Goal: Information Seeking & Learning: Compare options

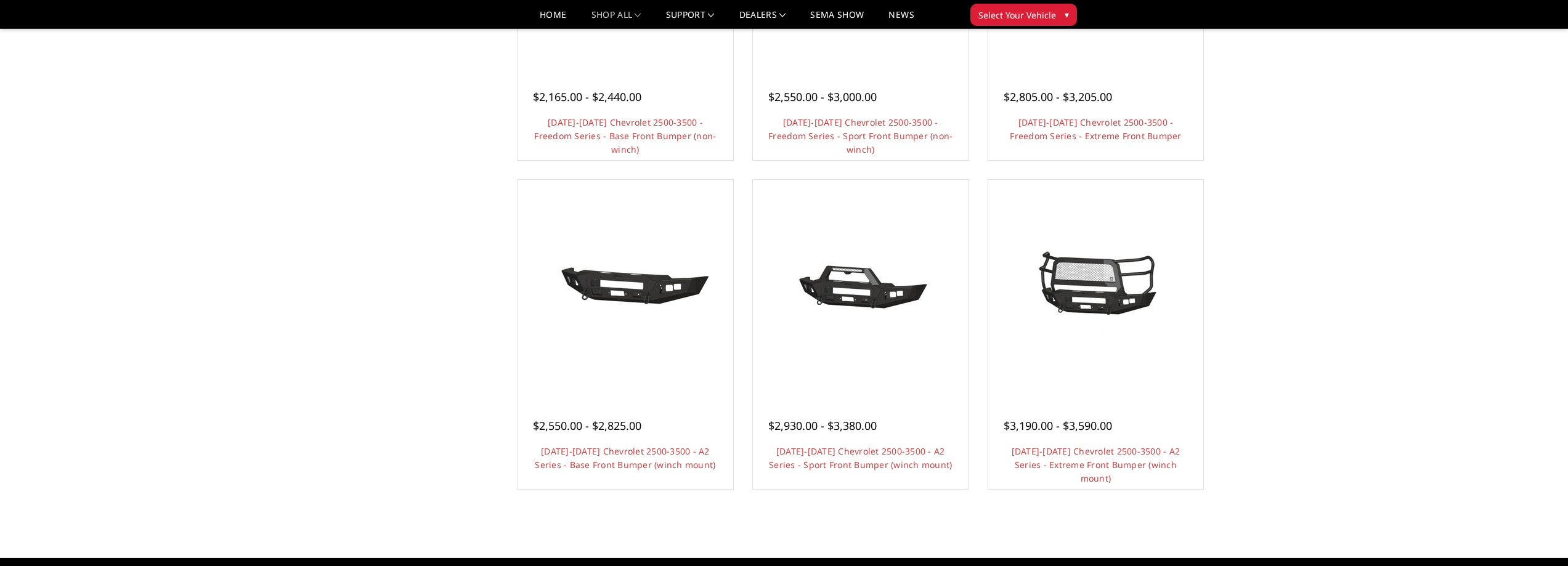
scroll to position [659, 0]
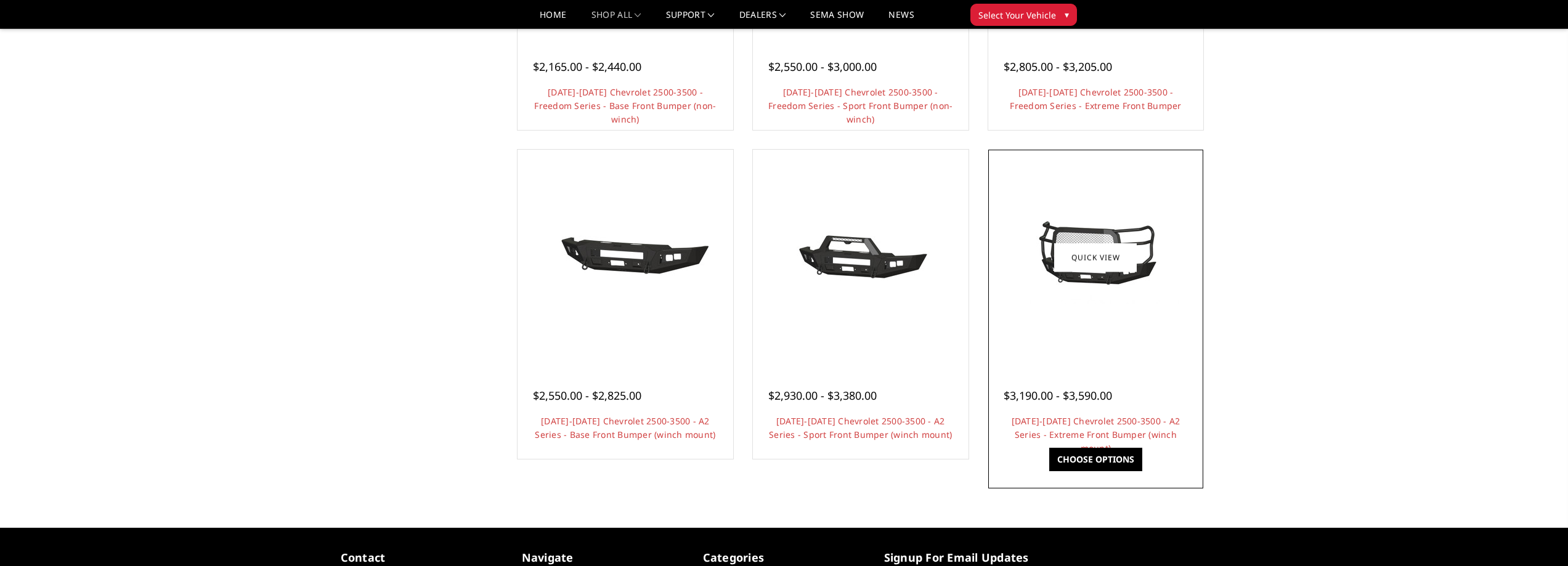
drag, startPoint x: 1100, startPoint y: 381, endPoint x: 1084, endPoint y: 459, distance: 79.6
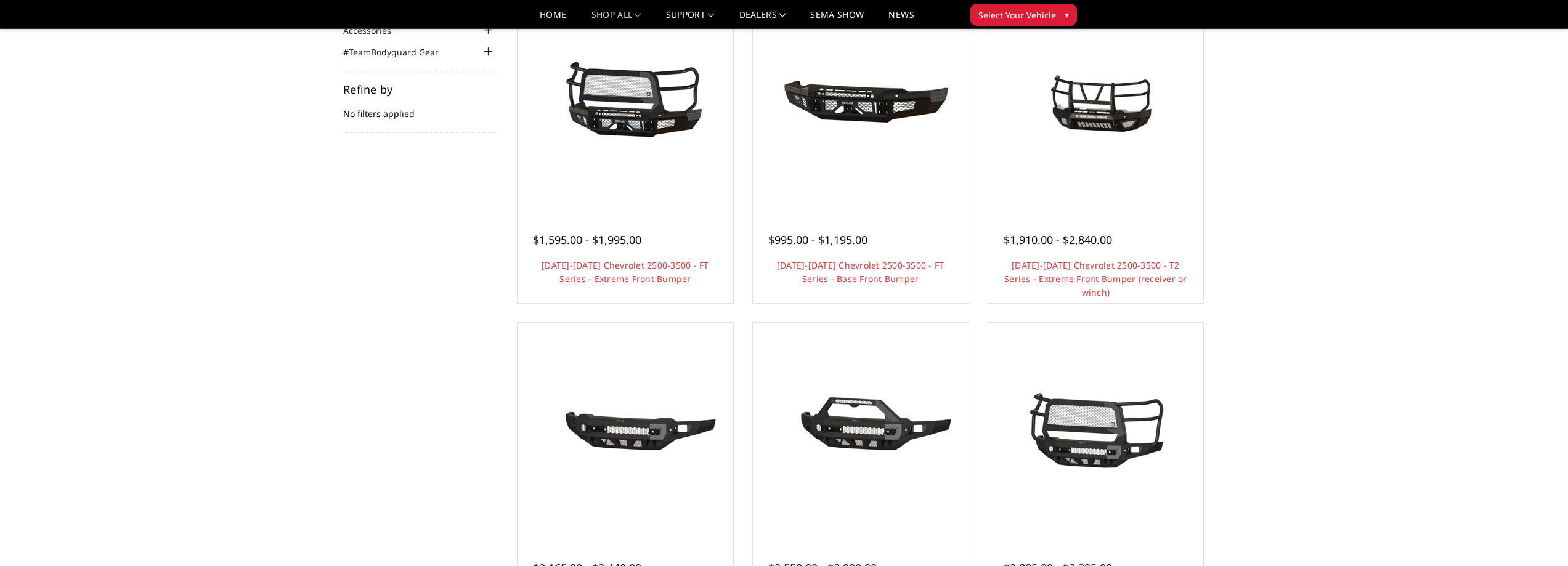
scroll to position [123, 0]
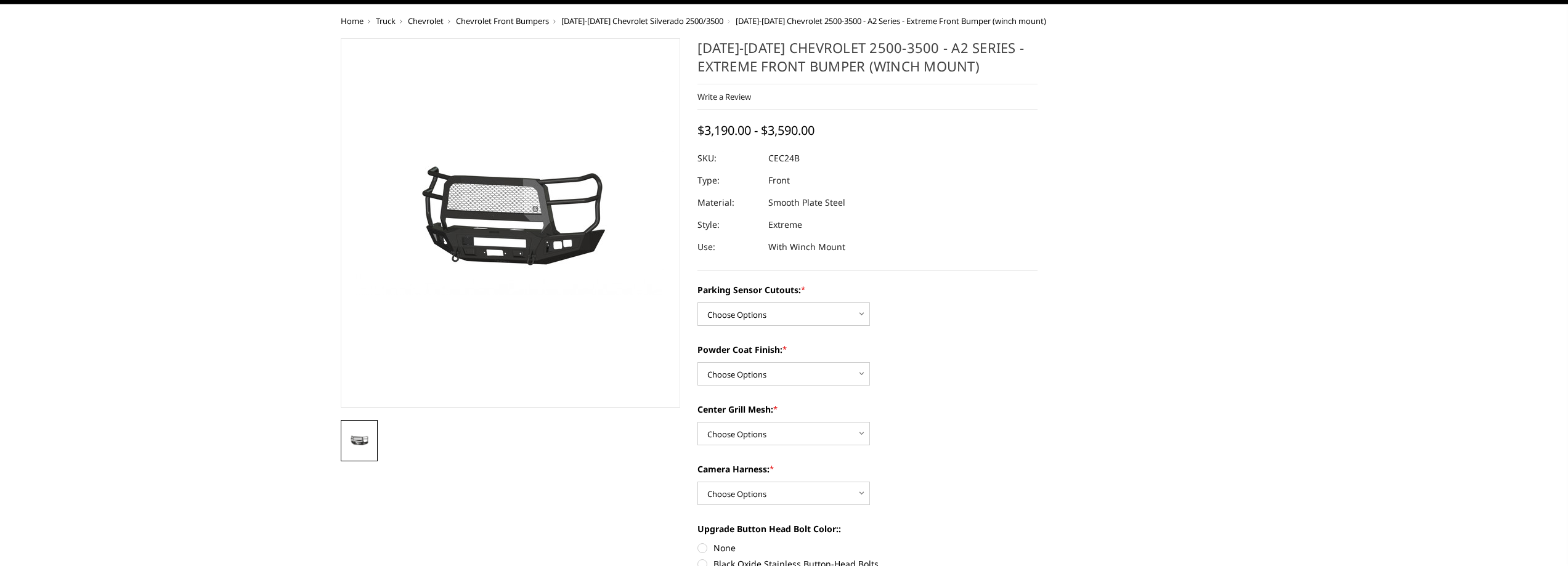
scroll to position [62, 0]
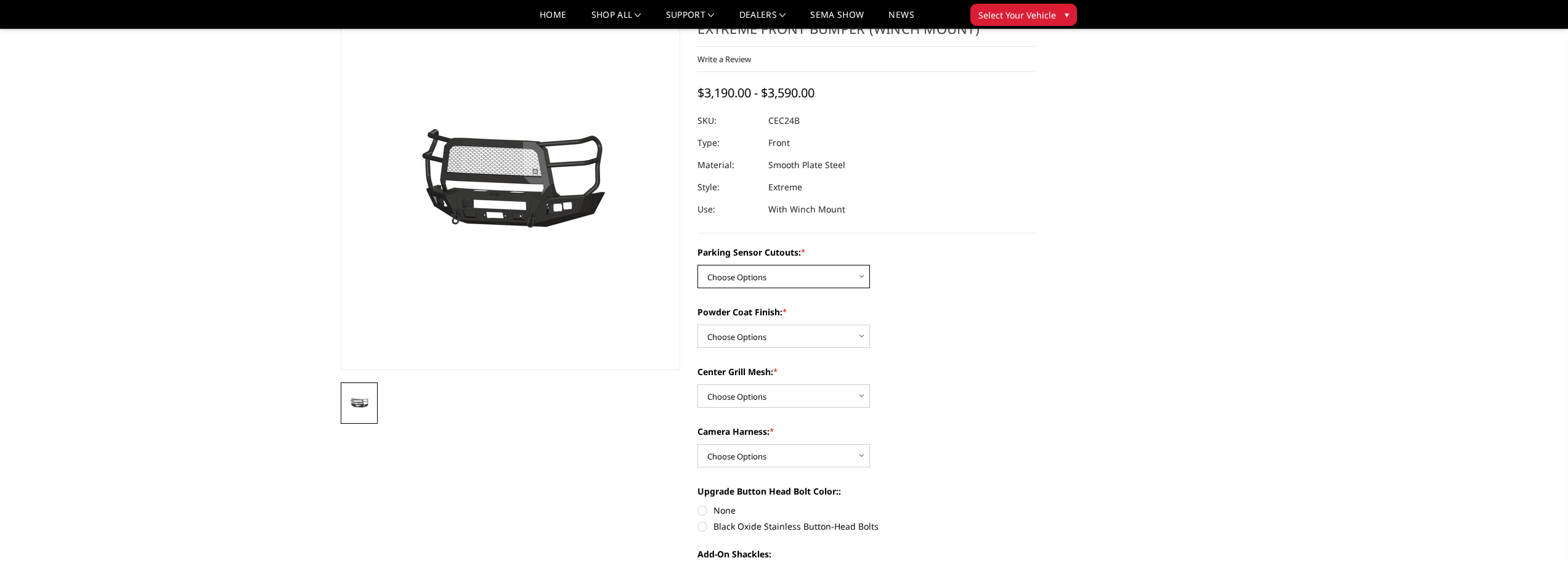
click at [845, 270] on select "Choose Options No - Without Parking Sensor Cutouts Yes - With Parking Sensor Cu…" at bounding box center [783, 276] width 173 height 23
select select "2246"
click at [697, 265] on select "Choose Options No - Without Parking Sensor Cutouts Yes - With Parking Sensor Cu…" at bounding box center [783, 276] width 173 height 23
click at [814, 338] on select "Choose Options Bare Metal Textured Black Powder Coat" at bounding box center [783, 336] width 173 height 23
select select "2248"
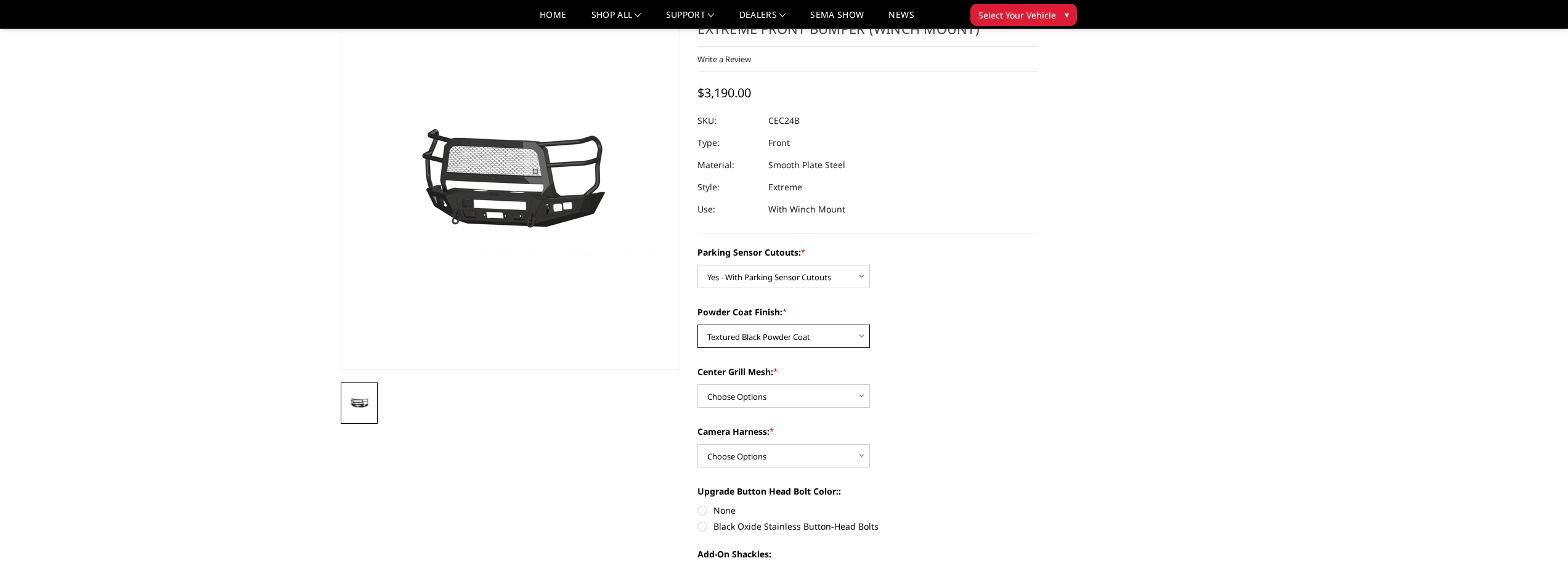
click at [697, 325] on select "Choose Options Bare Metal Textured Black Powder Coat" at bounding box center [783, 336] width 173 height 23
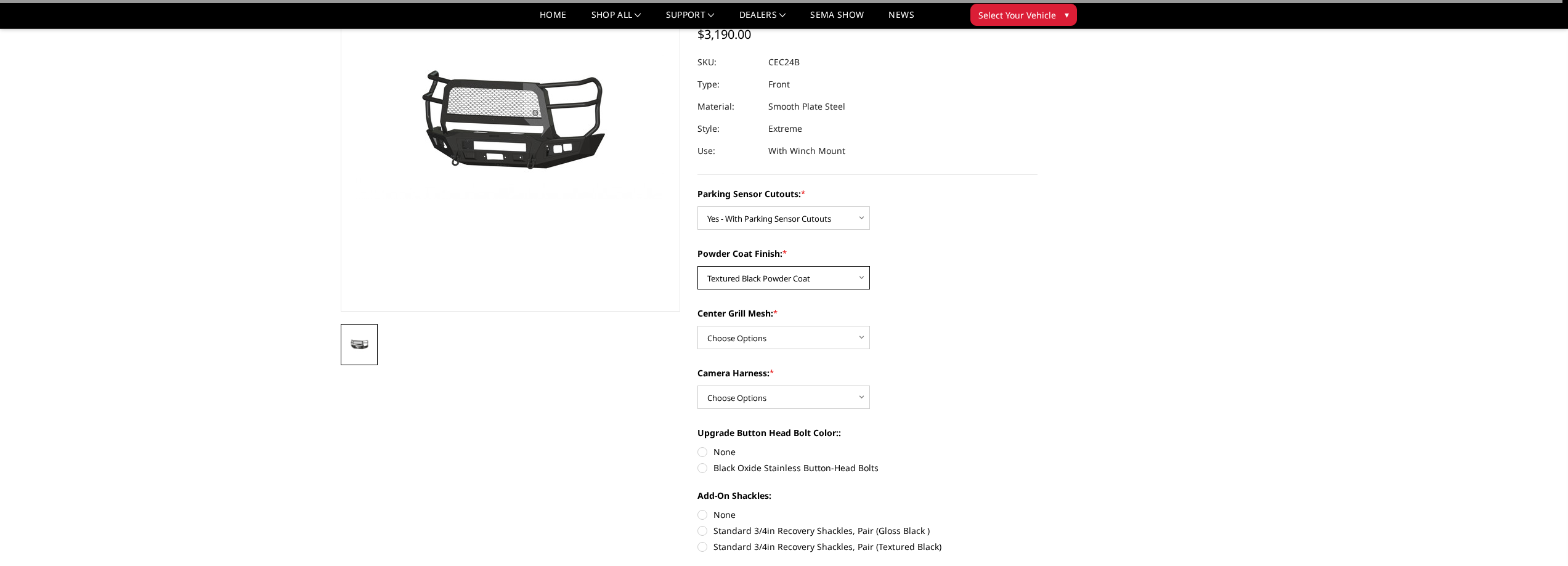
scroll to position [123, 0]
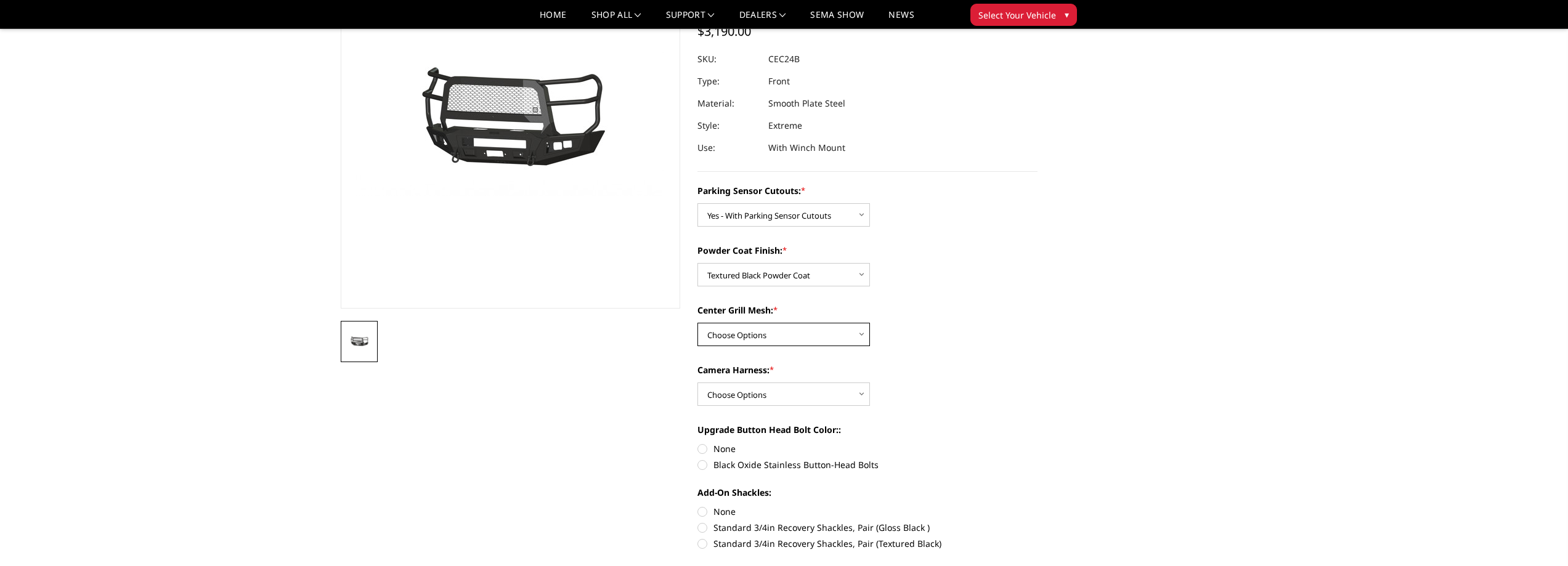
click at [811, 337] on select "Choose Options With Center Grill Mesh Without Center Grill Mesh" at bounding box center [783, 334] width 173 height 23
click at [697, 322] on select "Choose Options With Center Grill Mesh Without Center Grill Mesh" at bounding box center [783, 334] width 173 height 23
click at [814, 336] on select "Choose Options With Center Grill Mesh Without Center Grill Mesh" at bounding box center [783, 334] width 173 height 23
select select "2249"
click at [697, 322] on select "Choose Options With Center Grill Mesh Without Center Grill Mesh" at bounding box center [783, 334] width 173 height 23
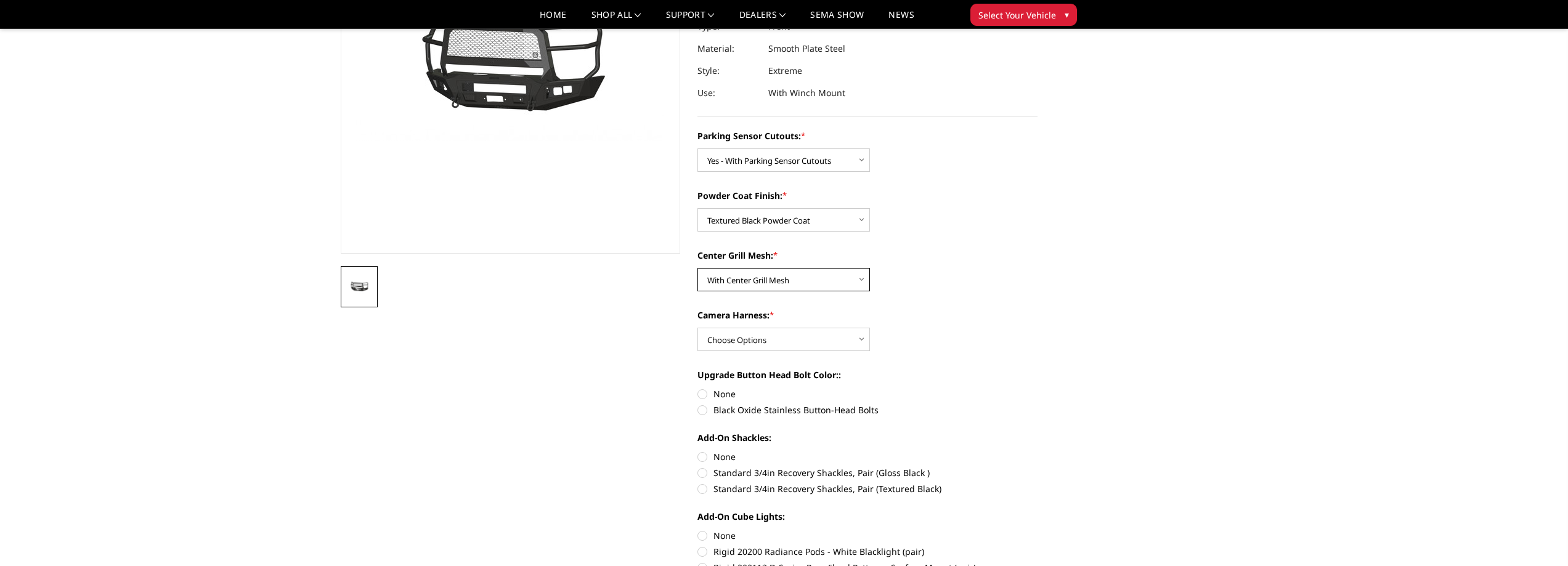
scroll to position [185, 0]
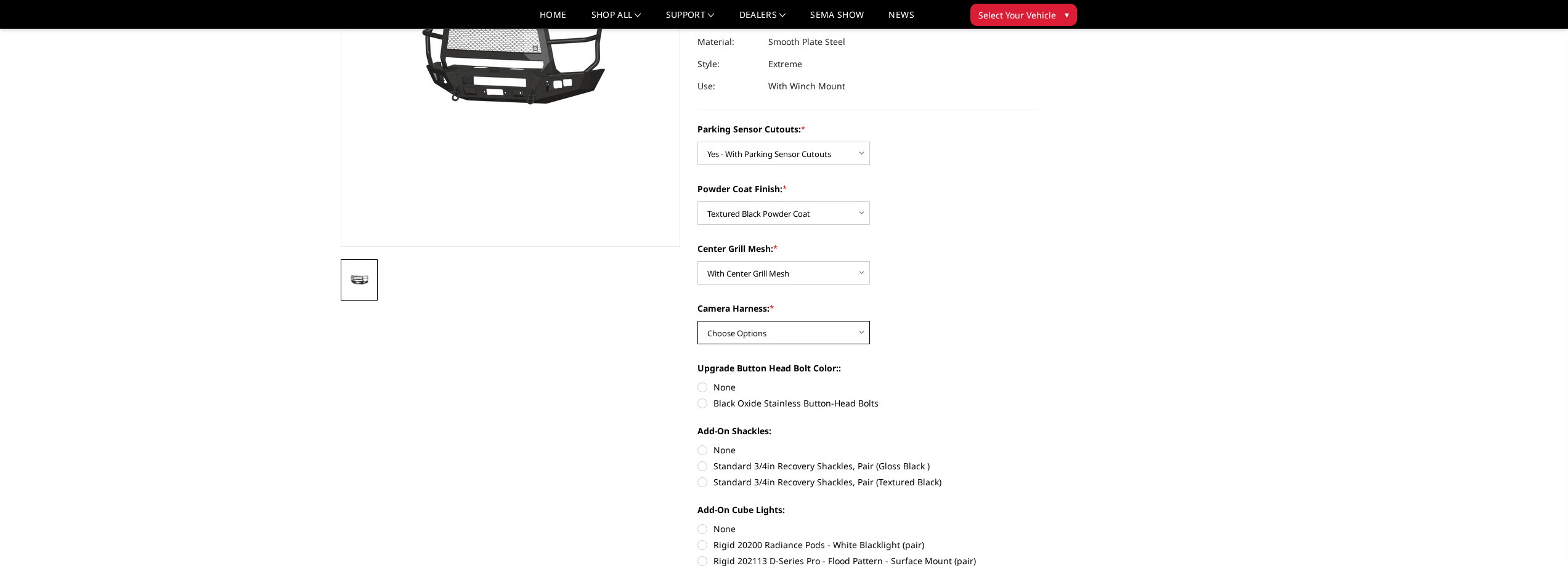
click at [804, 330] on select "Choose Options WITH Camera Harness WITHOUT Camera Harness" at bounding box center [783, 333] width 173 height 23
select select "2251"
click at [697, 321] on select "Choose Options WITH Camera Harness WITHOUT Camera Harness" at bounding box center [783, 333] width 173 height 23
click at [700, 461] on label "Standard 3/4in Recovery Shackles, Pair (Gloss Black )" at bounding box center [868, 466] width 340 height 13
click at [1038, 444] on input "Standard 3/4in Recovery Shackles, Pair (Gloss Black )" at bounding box center [1038, 443] width 1 height 1
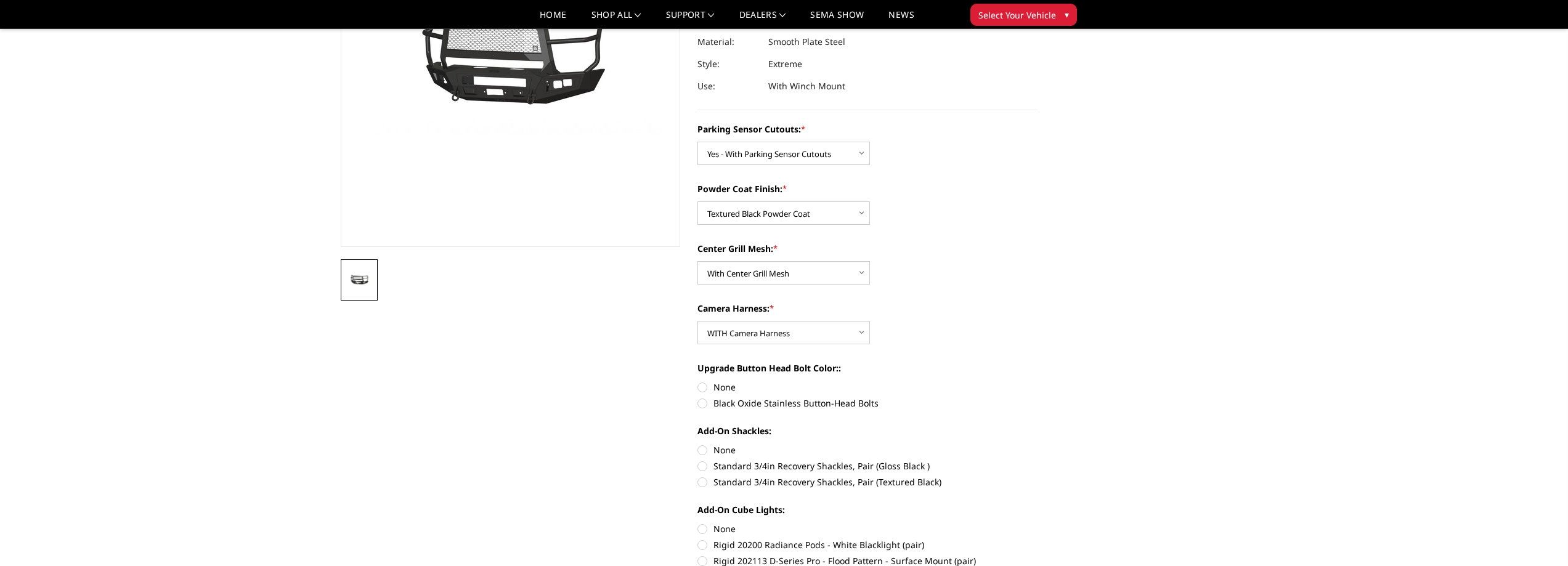
radio input "true"
click at [700, 448] on label "None" at bounding box center [868, 450] width 340 height 13
click at [698, 444] on input "None" at bounding box center [697, 443] width 1 height 1
radio input "true"
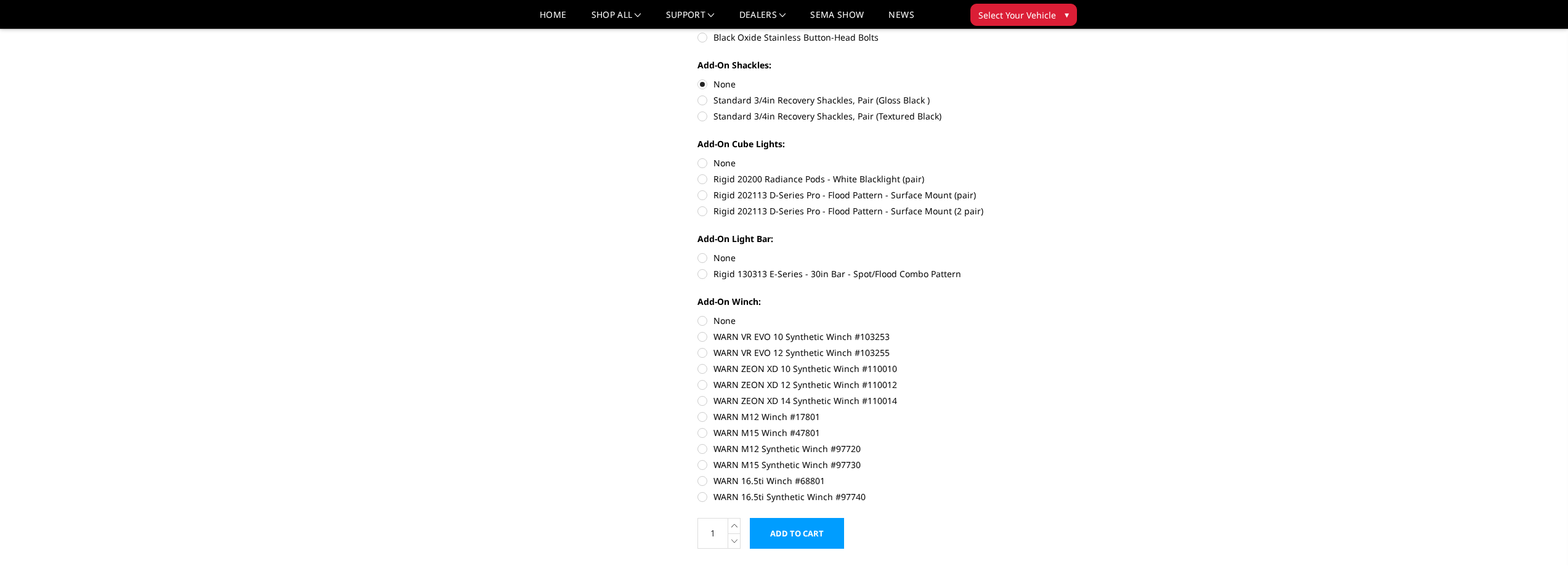
scroll to position [554, 0]
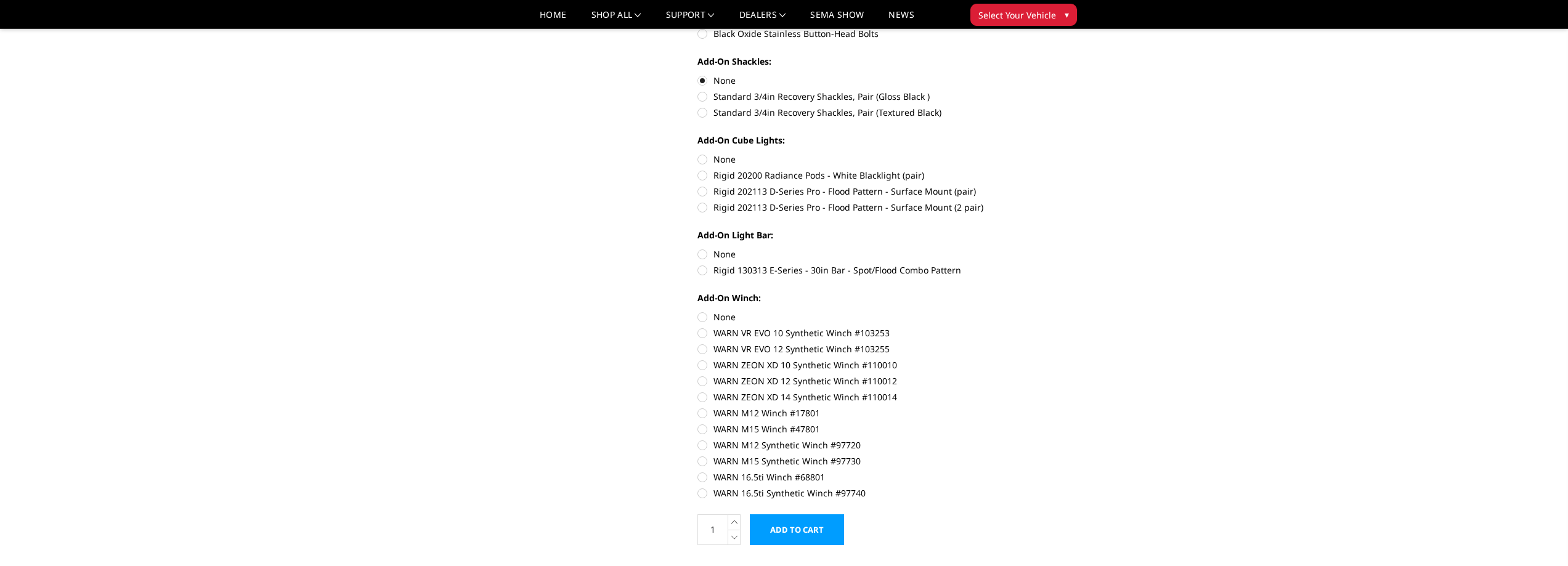
click at [697, 489] on label "WARN 16.5ti Synthetic Winch #97740" at bounding box center [868, 493] width 340 height 13
click at [1038, 472] on input "WARN 16.5ti Synthetic Winch #97740" at bounding box center [1038, 471] width 1 height 1
radio input "true"
click at [704, 381] on label "WARN ZEON XD 12 Synthetic Winch #110012" at bounding box center [868, 381] width 340 height 13
click at [1038, 359] on input "WARN ZEON XD 12 Synthetic Winch #110012" at bounding box center [1038, 358] width 1 height 1
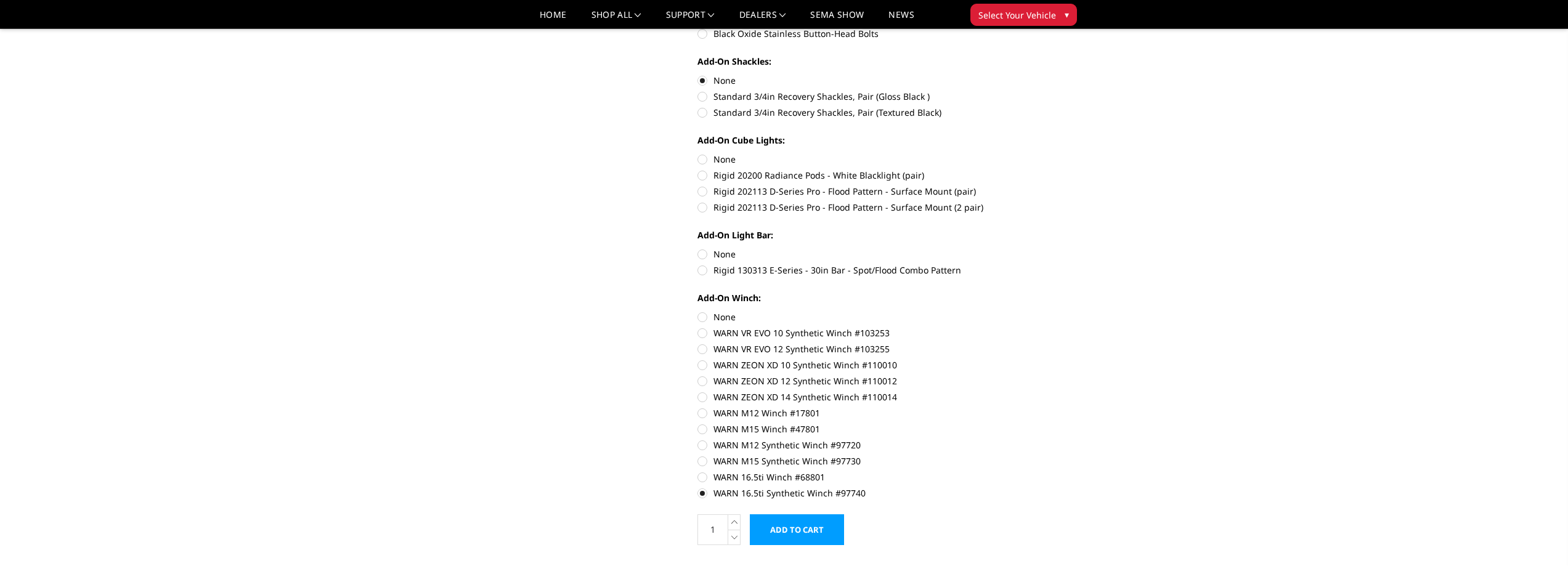
radio input "true"
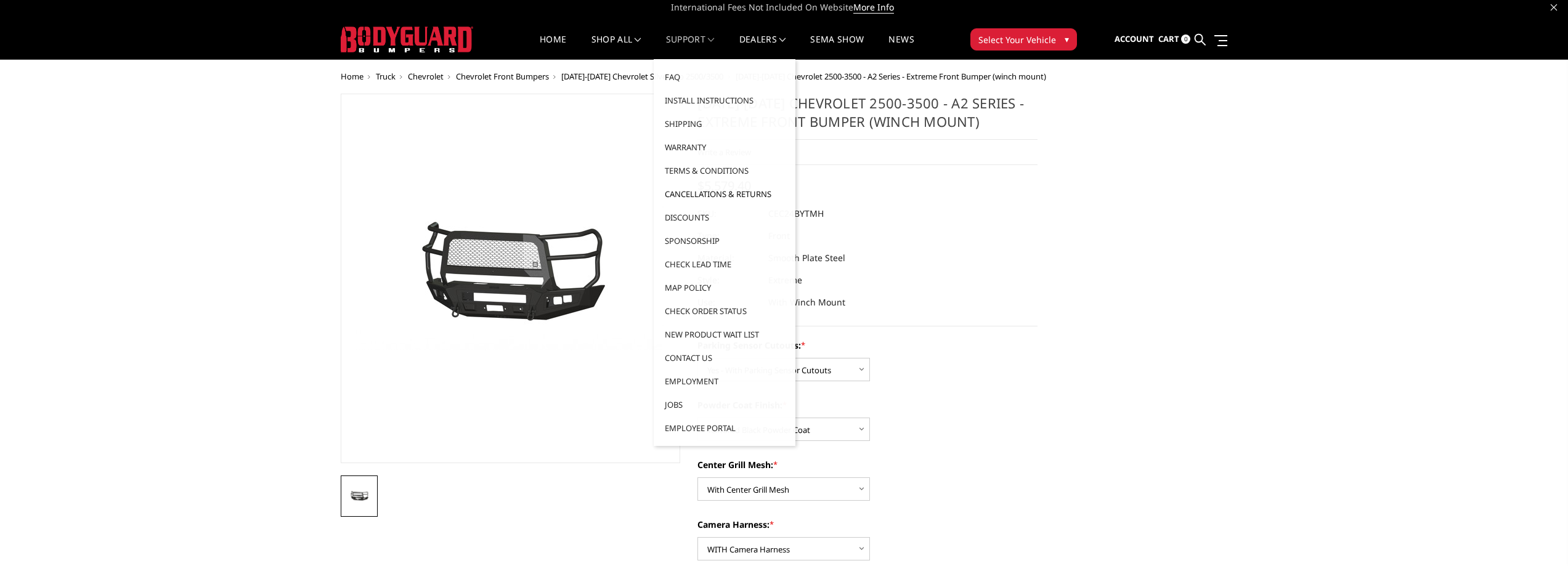
scroll to position [0, 0]
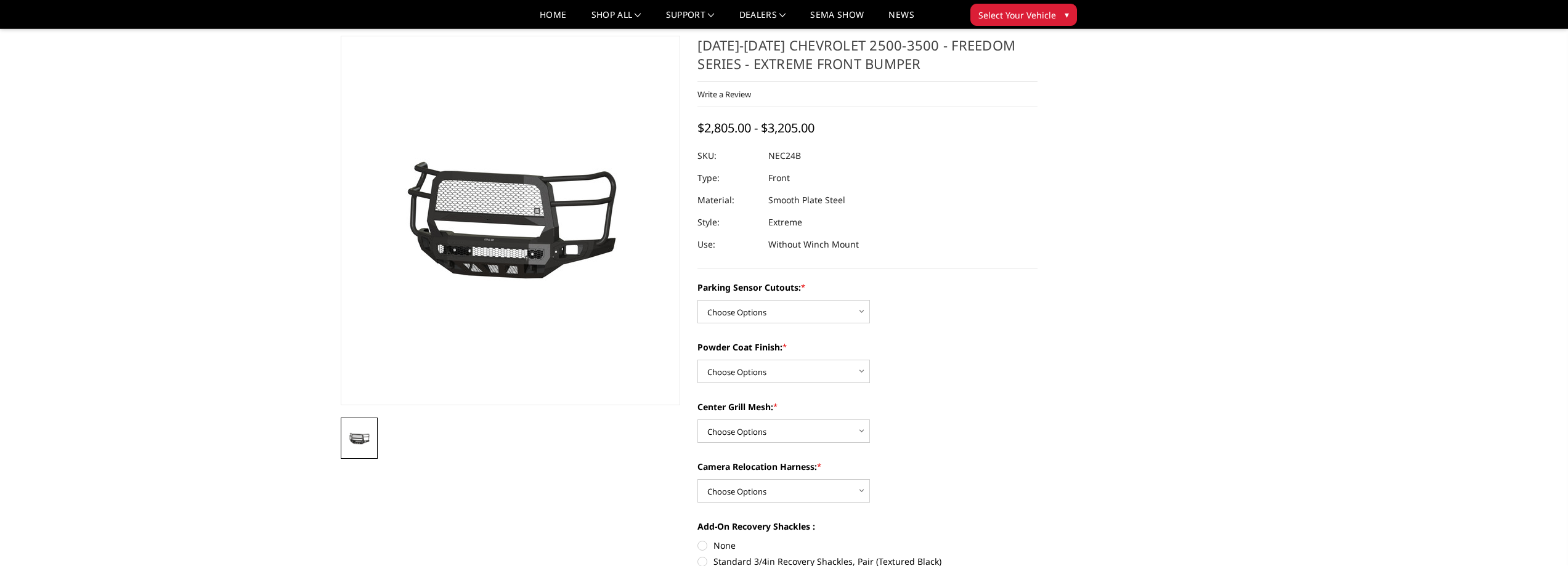
scroll to position [123, 0]
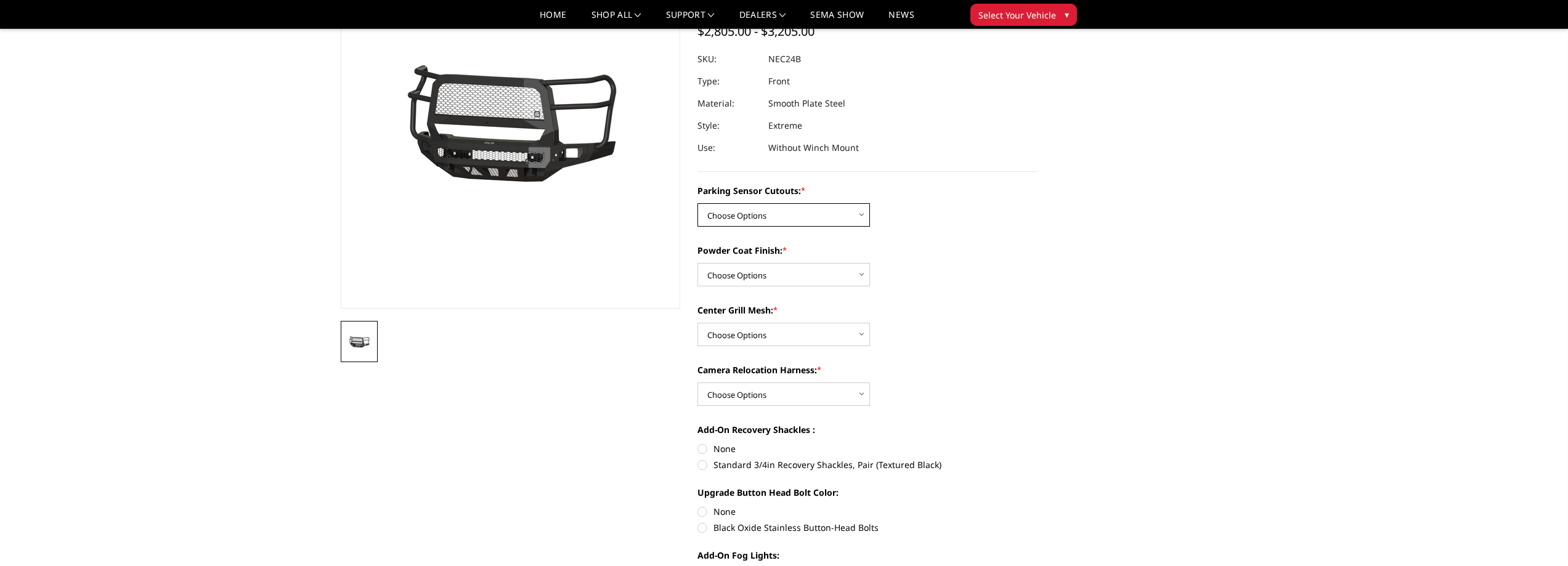
click at [741, 222] on select "Choose Options No - Without Parking Sensor Cutouts Yes - With Parking Sensor Cu…" at bounding box center [783, 215] width 173 height 23
select select "2978"
click at [697, 203] on select "Choose Options No - Without Parking Sensor Cutouts Yes - With Parking Sensor Cu…" at bounding box center [783, 215] width 173 height 23
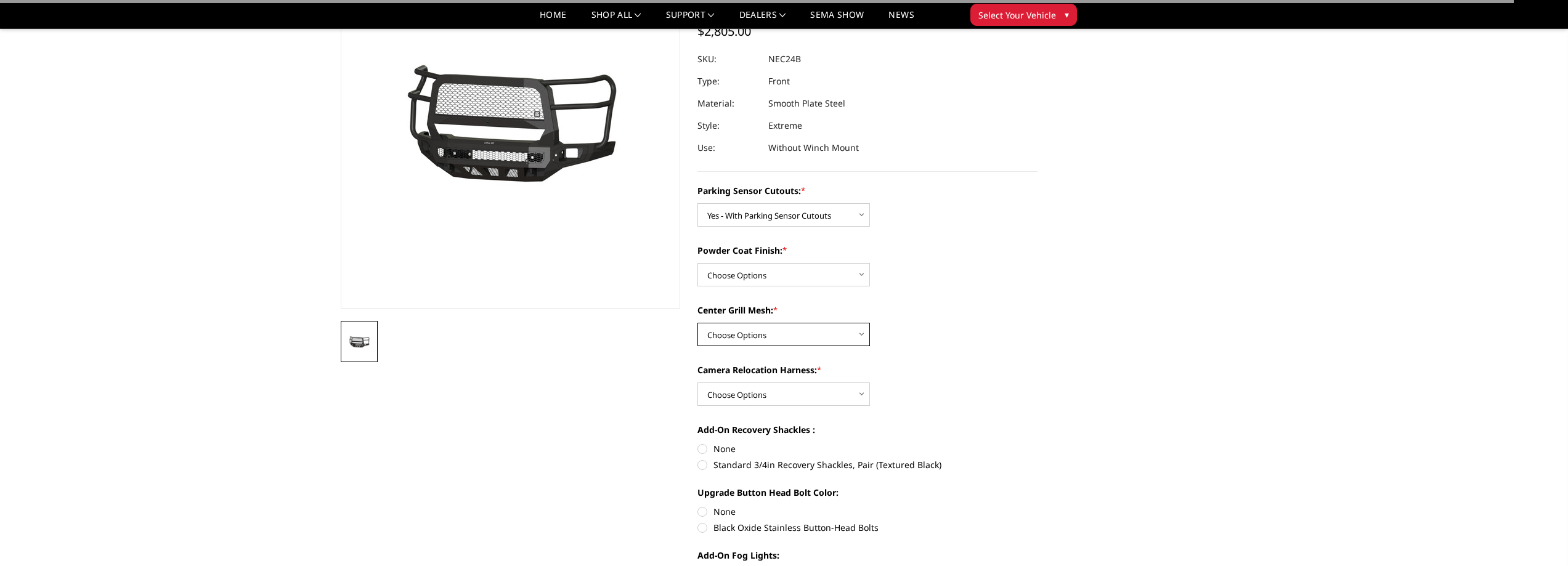
click at [775, 329] on select "Choose Options WITH Expanded Metal in Center Grill WITHOUT Expanded Metal in Ce…" at bounding box center [783, 334] width 173 height 23
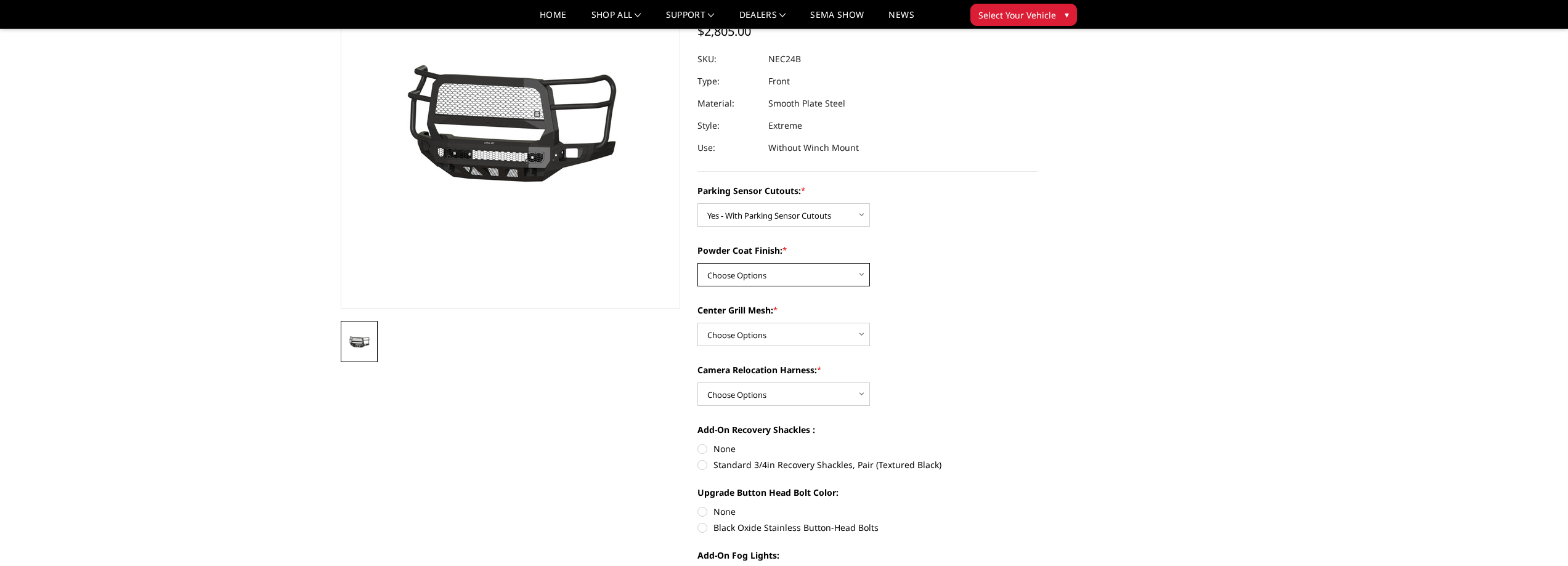
click at [758, 264] on select "Choose Options Bare Metal Texture Black Powder Coat" at bounding box center [783, 275] width 173 height 23
select select "2980"
click at [697, 263] on select "Choose Options Bare Metal Texture Black Powder Coat" at bounding box center [783, 275] width 173 height 23
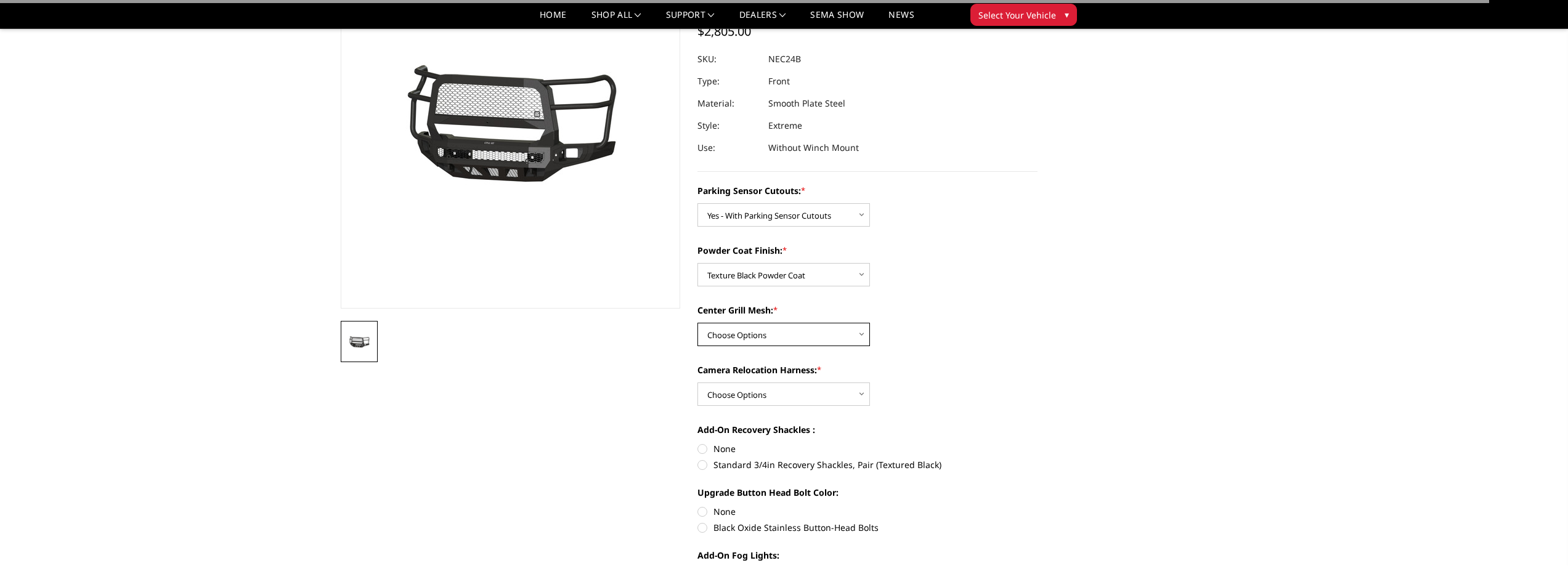
click at [751, 336] on select "Choose Options WITH Expanded Metal in Center Grill WITHOUT Expanded Metal in Ce…" at bounding box center [783, 334] width 173 height 23
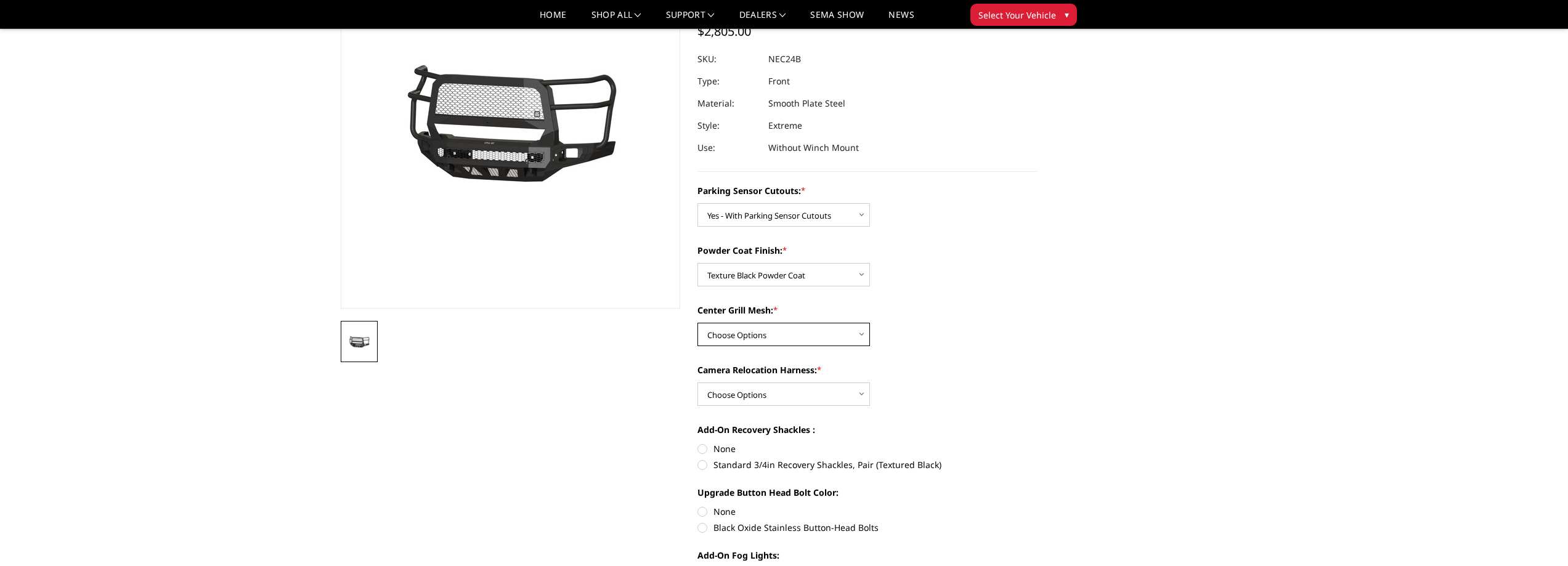
select select "2981"
click at [697, 322] on select "Choose Options WITH Expanded Metal in Center Grill WITHOUT Expanded Metal in Ce…" at bounding box center [783, 334] width 173 height 23
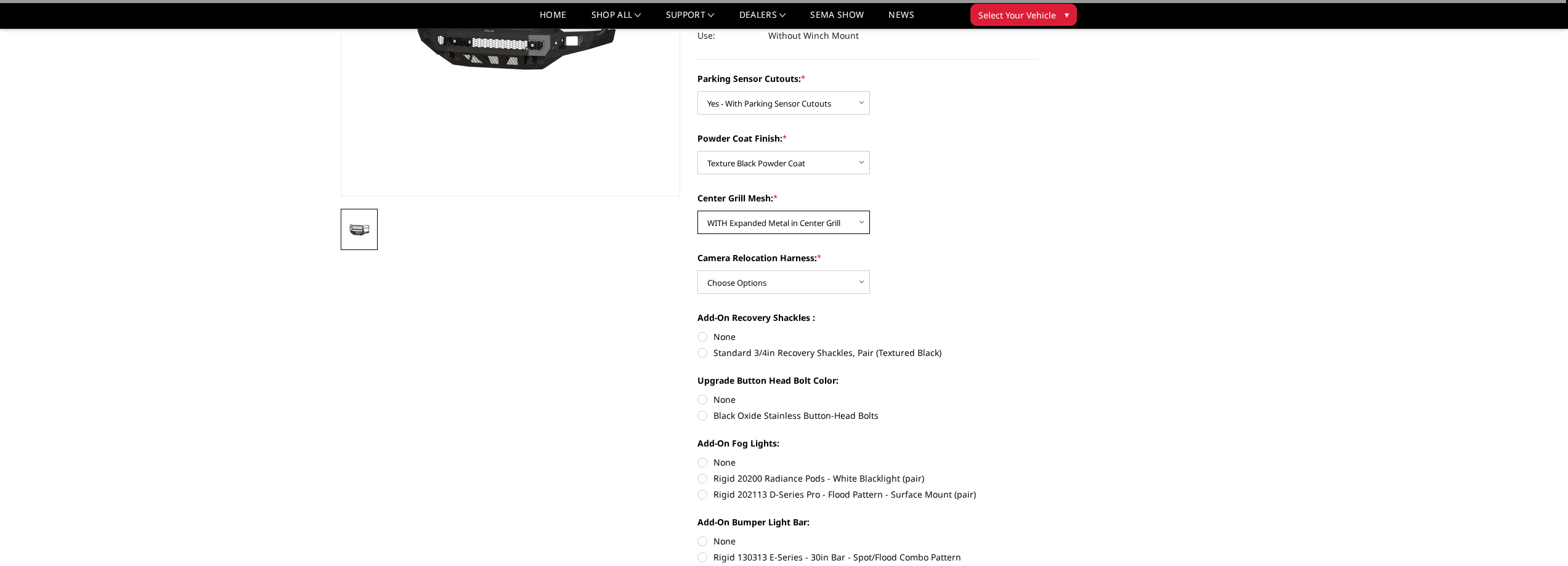
scroll to position [247, 0]
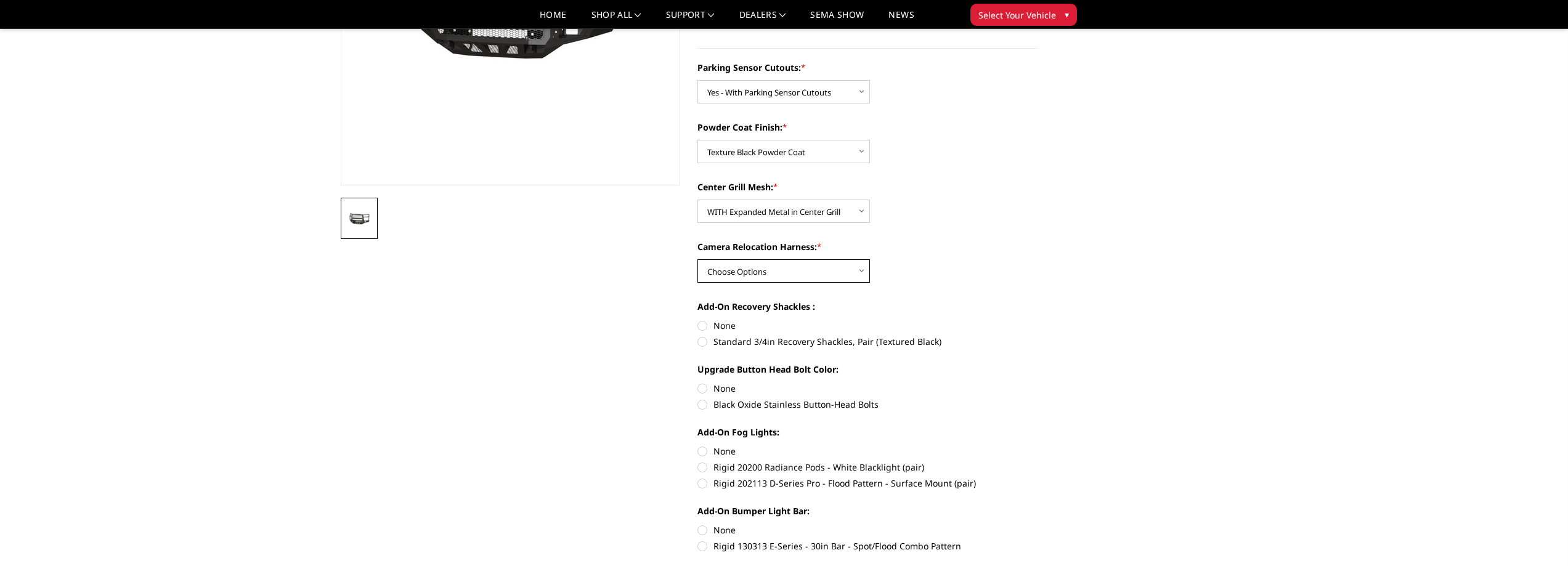
click at [780, 270] on select "Choose Options WITH Camera Relocation Harness WITHOUT Camera Relocation Harness" at bounding box center [783, 271] width 173 height 23
select select "2983"
click at [697, 259] on select "Choose Options WITH Camera Relocation Harness WITHOUT Camera Relocation Harness" at bounding box center [783, 271] width 173 height 23
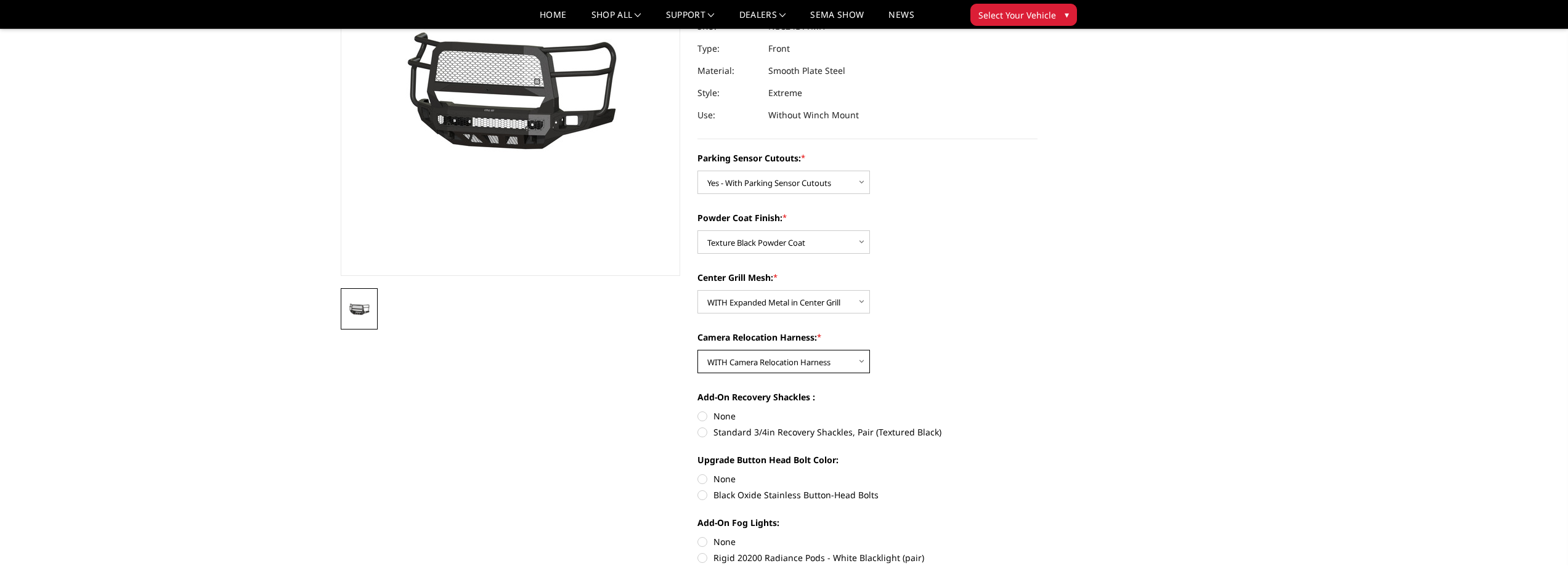
scroll to position [123, 0]
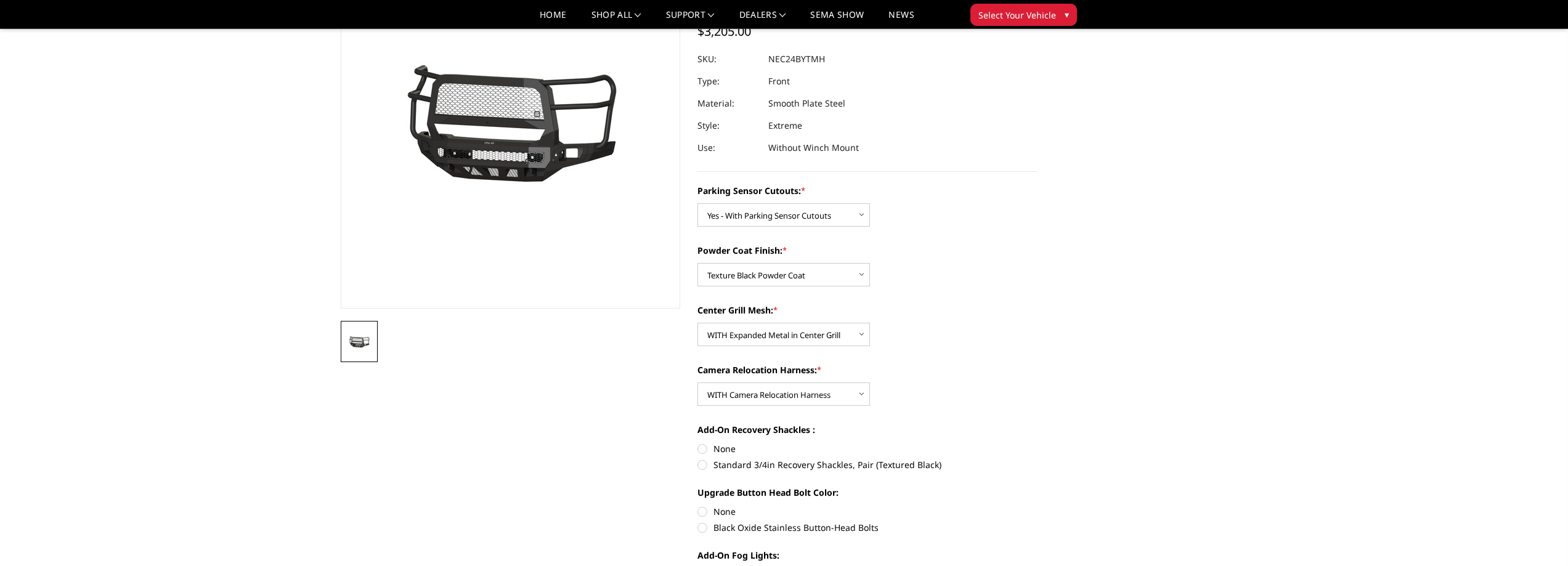
click at [702, 460] on label "Standard 3/4in Recovery Shackles, Pair (Textured Black)" at bounding box center [868, 465] width 340 height 13
click at [1038, 443] on input "Standard 3/4in Recovery Shackles, Pair (Textured Black)" at bounding box center [1038, 442] width 1 height 1
radio input "true"
click at [702, 445] on label "None" at bounding box center [868, 448] width 340 height 13
click at [698, 443] on input "None" at bounding box center [697, 442] width 1 height 1
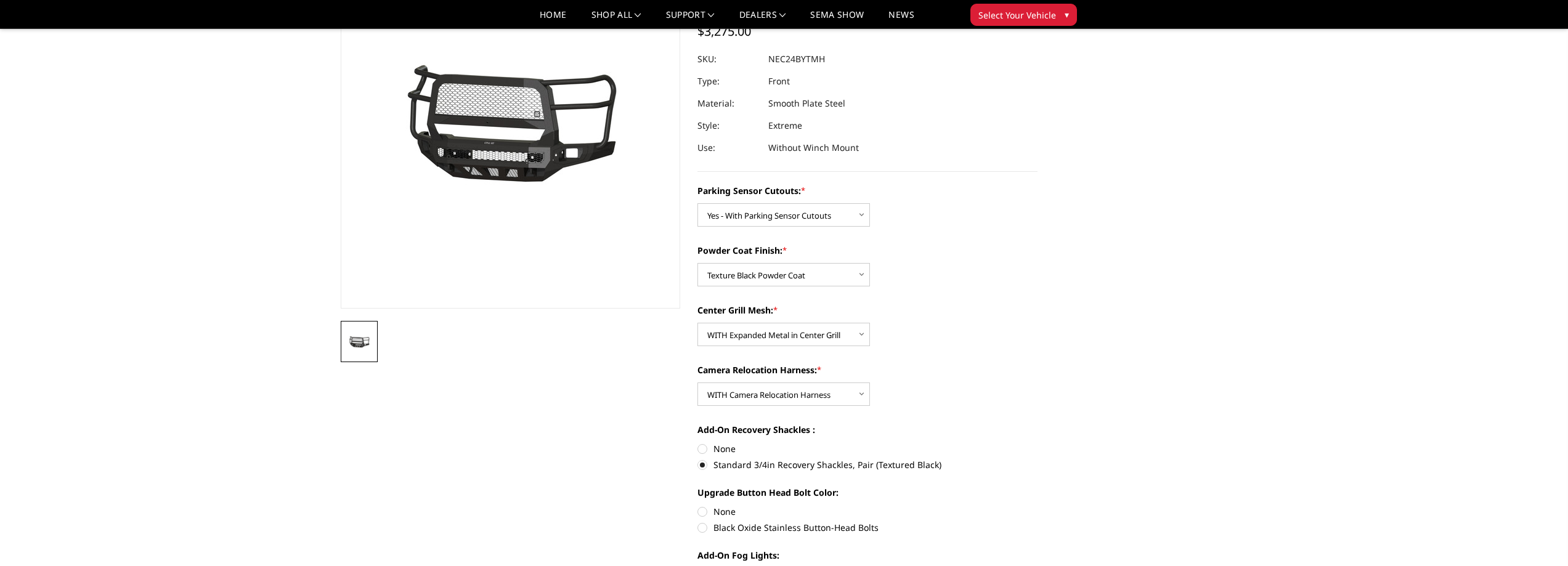
radio input "true"
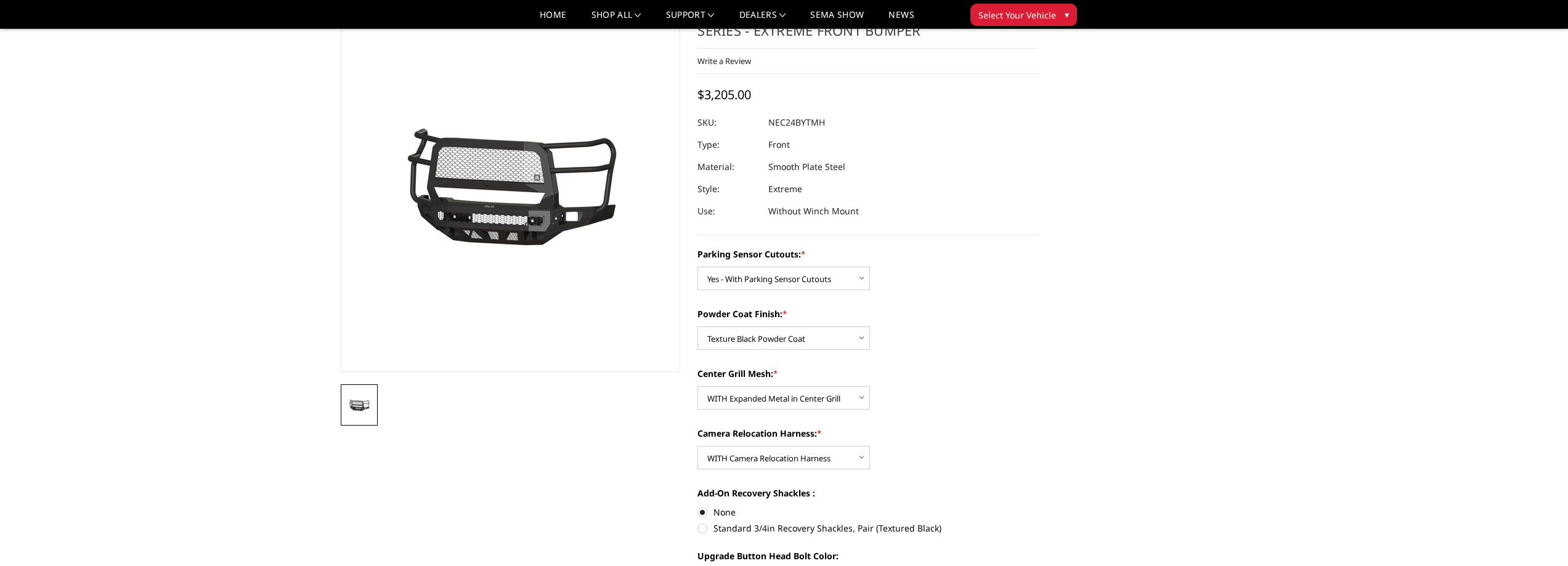
scroll to position [62, 0]
click at [704, 526] on label "Standard 3/4in Recovery Shackles, Pair (Textured Black)" at bounding box center [868, 526] width 340 height 13
click at [1038, 504] on input "Standard 3/4in Recovery Shackles, Pair (Textured Black)" at bounding box center [1038, 504] width 1 height 1
radio input "true"
click at [700, 508] on label "None" at bounding box center [868, 510] width 340 height 13
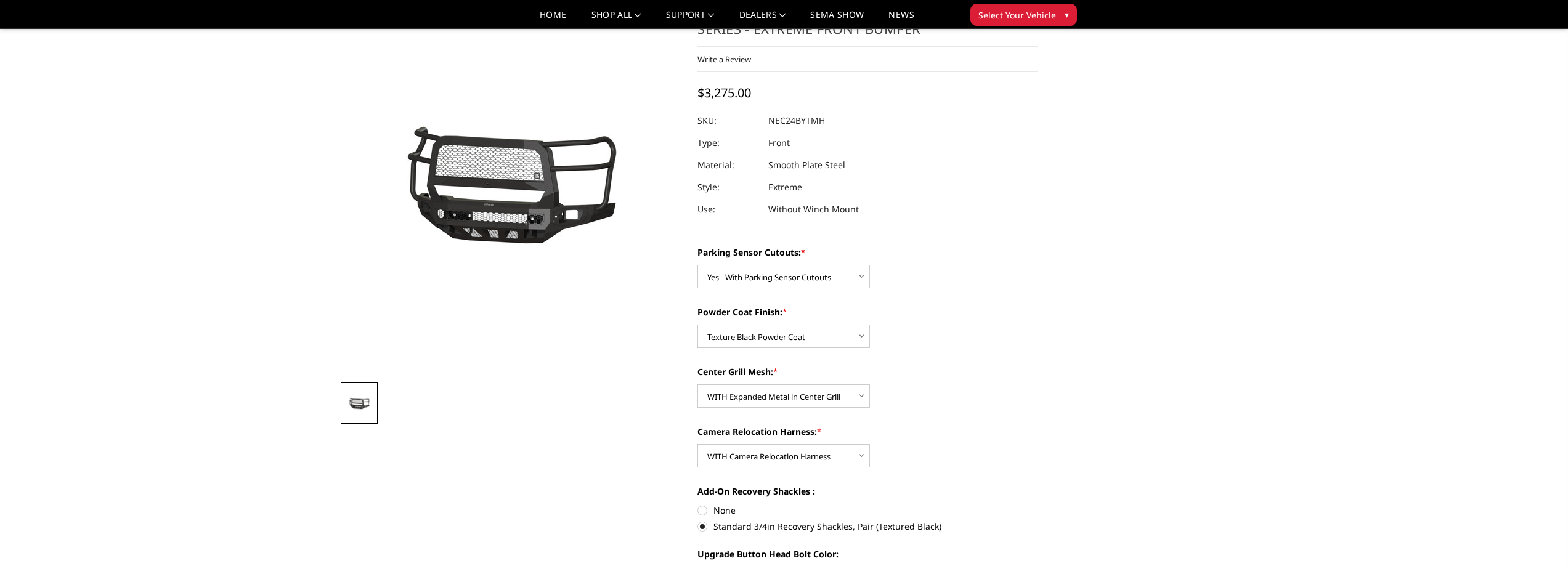
click at [698, 504] on input "None" at bounding box center [697, 504] width 1 height 1
radio input "true"
click at [698, 525] on label "Standard 3/4in Recovery Shackles, Pair (Textured Black)" at bounding box center [868, 526] width 340 height 13
click at [1038, 504] on input "Standard 3/4in Recovery Shackles, Pair (Textured Black)" at bounding box center [1038, 504] width 1 height 1
radio input "true"
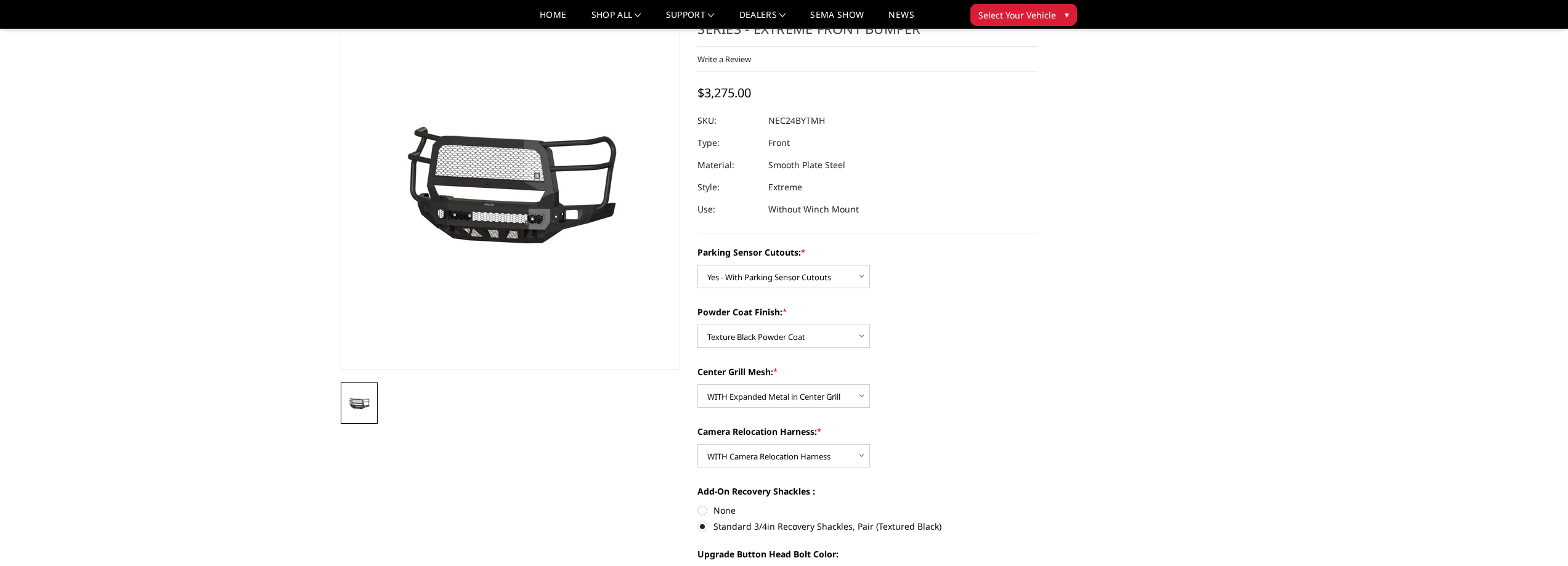
click at [697, 511] on label "None" at bounding box center [868, 510] width 340 height 13
click at [697, 504] on input "None" at bounding box center [697, 504] width 1 height 1
radio input "true"
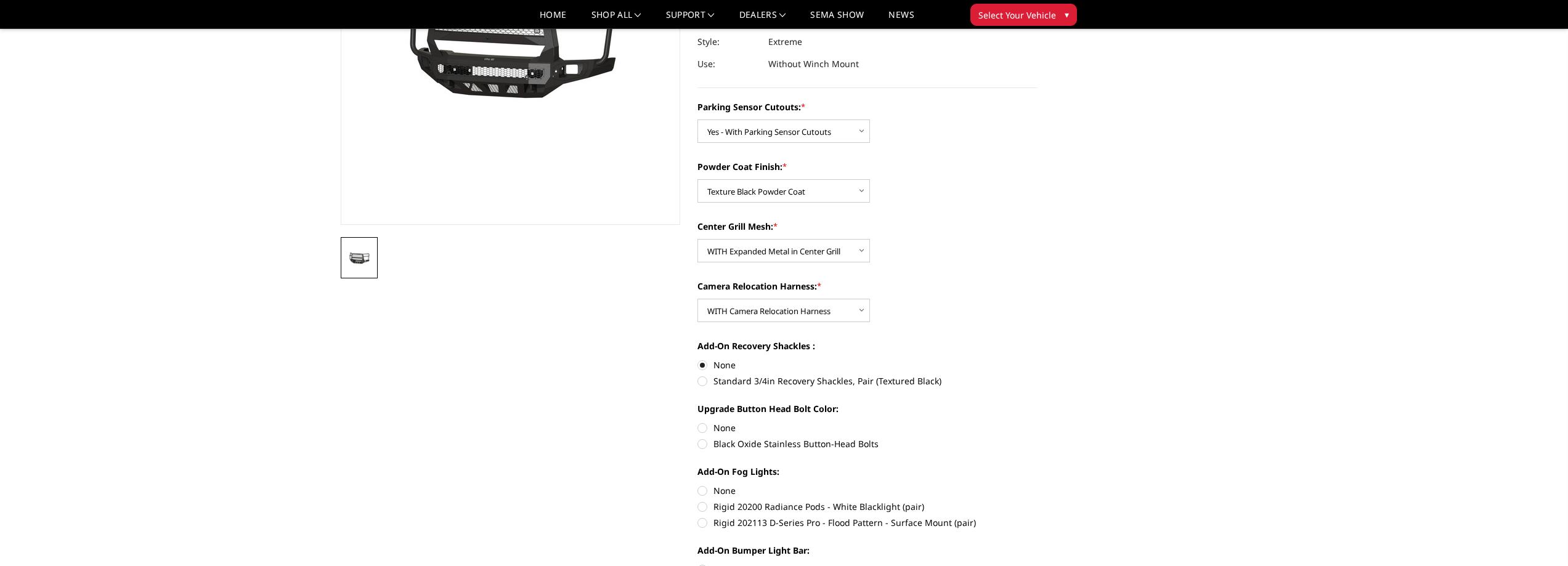
scroll to position [247, 0]
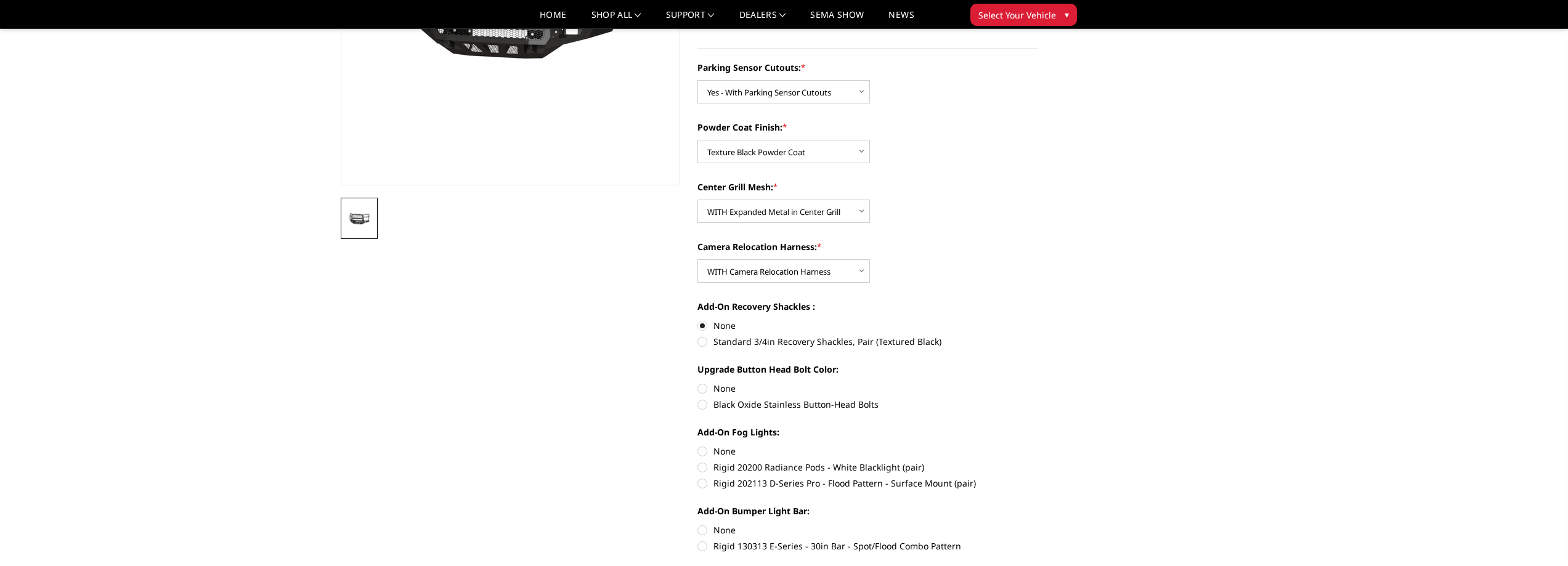
click at [707, 404] on label "Black Oxide Stainless Button-Head Bolts" at bounding box center [868, 404] width 340 height 13
click at [1038, 383] on input "Black Oxide Stainless Button-Head Bolts" at bounding box center [1038, 382] width 1 height 1
radio input "true"
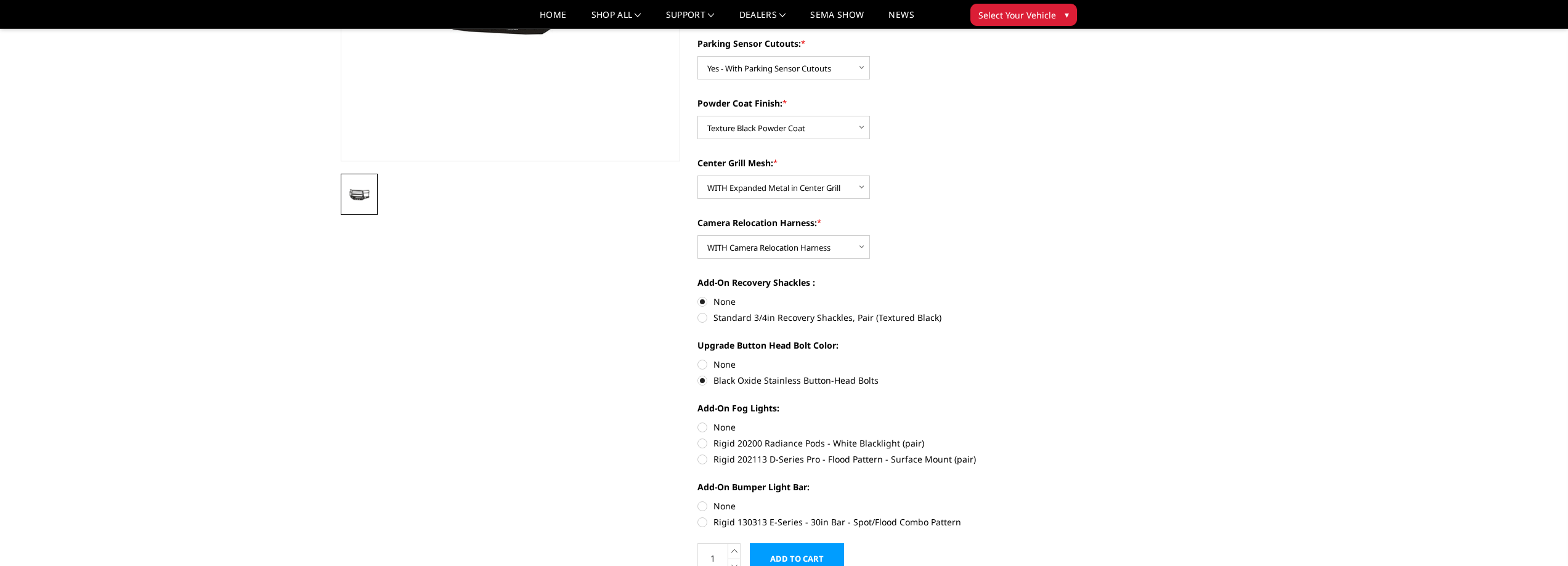
scroll to position [369, 0]
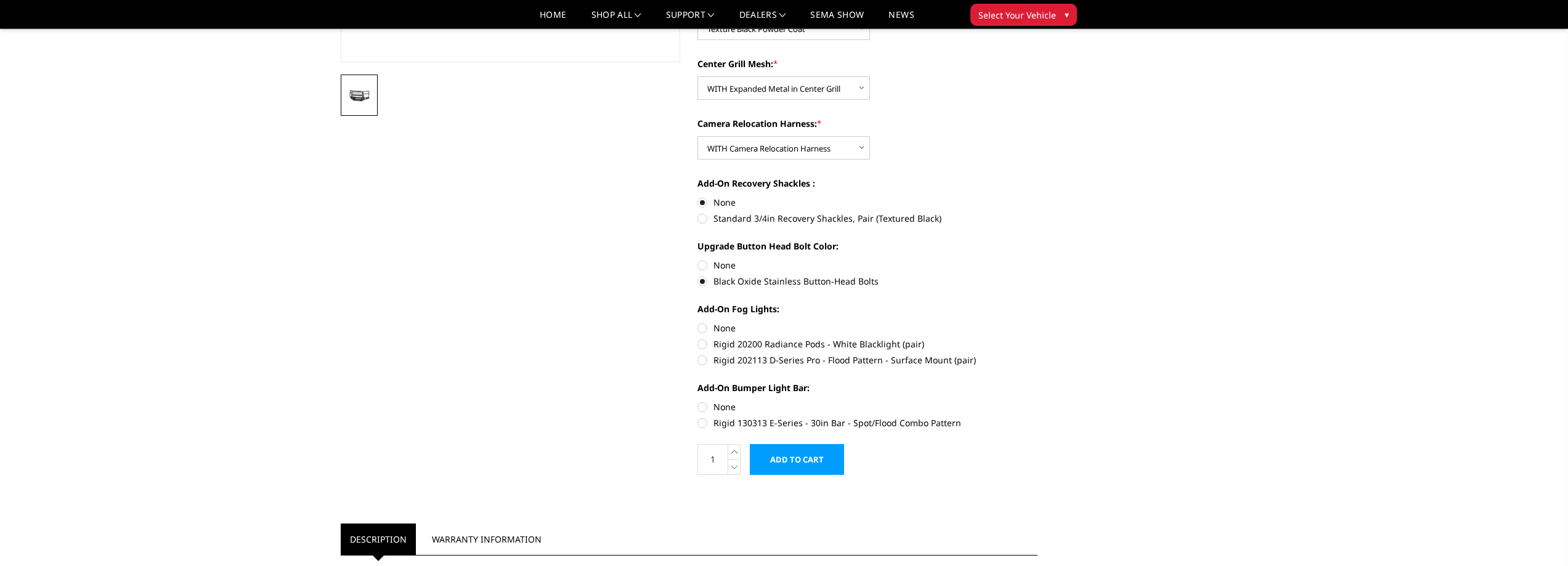
click at [702, 422] on label "Rigid 130313 E-Series - 30in Bar - Spot/Flood Combo Pattern" at bounding box center [868, 422] width 340 height 13
click at [1038, 401] on input "Rigid 130313 E-Series - 30in Bar - Spot/Flood Combo Pattern" at bounding box center [1038, 400] width 1 height 1
radio input "true"
click at [700, 364] on label "Rigid 202113 D-Series Pro - Flood Pattern - Surface Mount (pair)" at bounding box center [868, 360] width 340 height 13
click at [1038, 338] on input "Rigid 202113 D-Series Pro - Flood Pattern - Surface Mount (pair)" at bounding box center [1038, 337] width 1 height 1
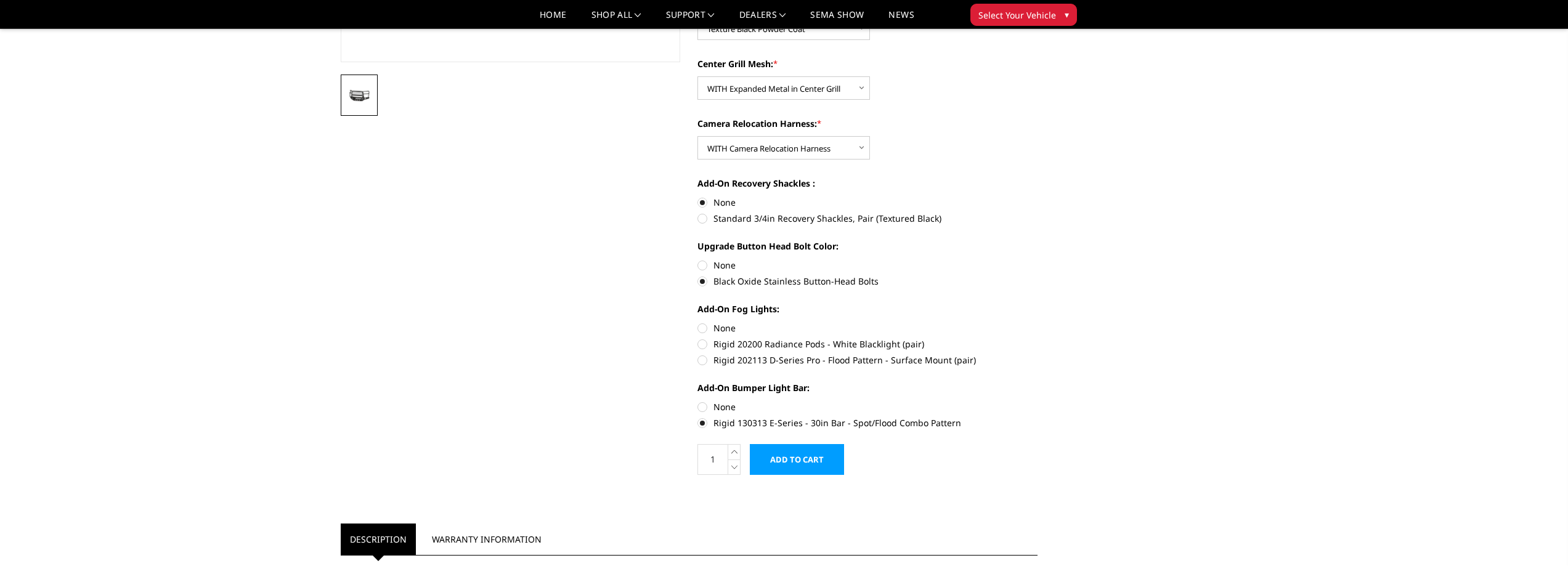
radio input "true"
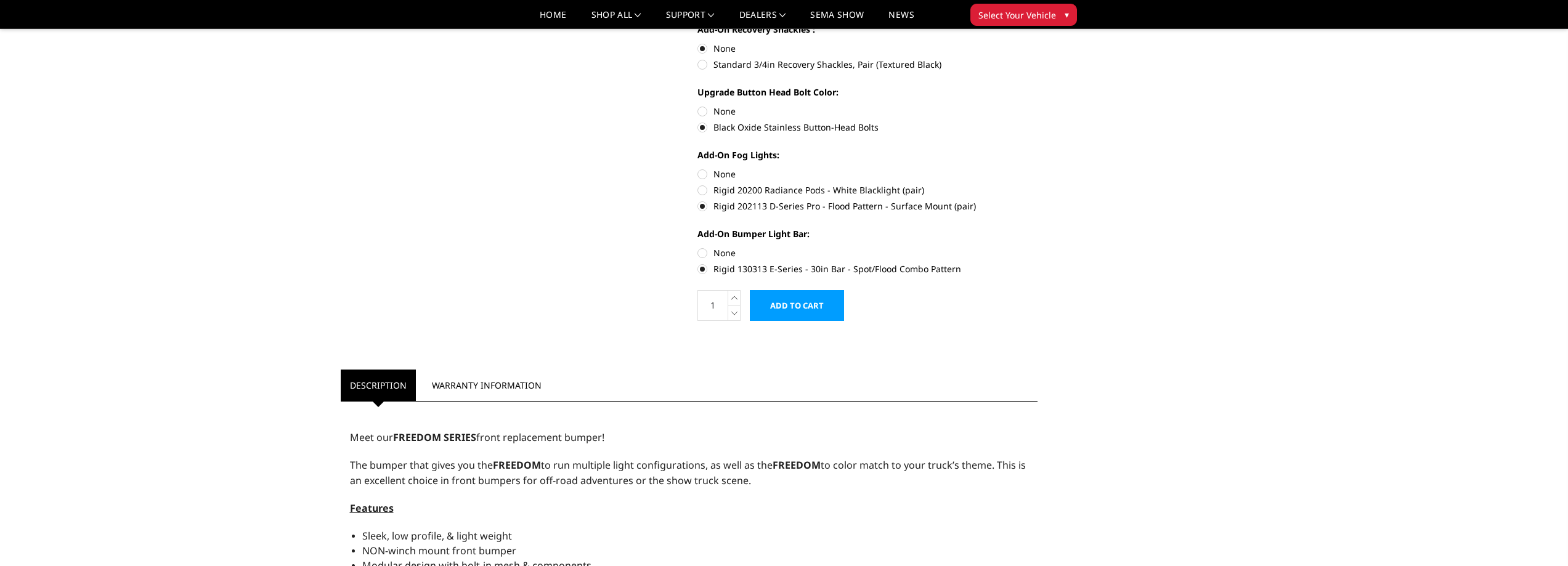
scroll to position [554, 0]
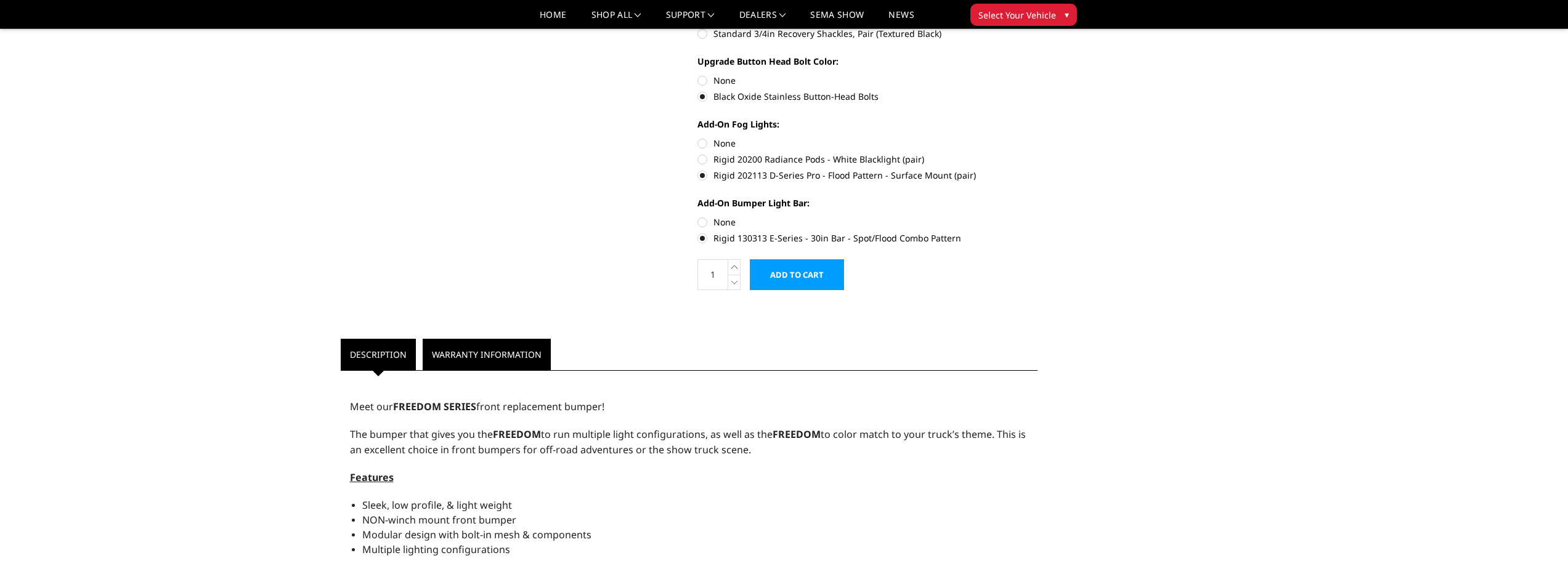
click at [490, 351] on link "Warranty Information" at bounding box center [486, 354] width 128 height 31
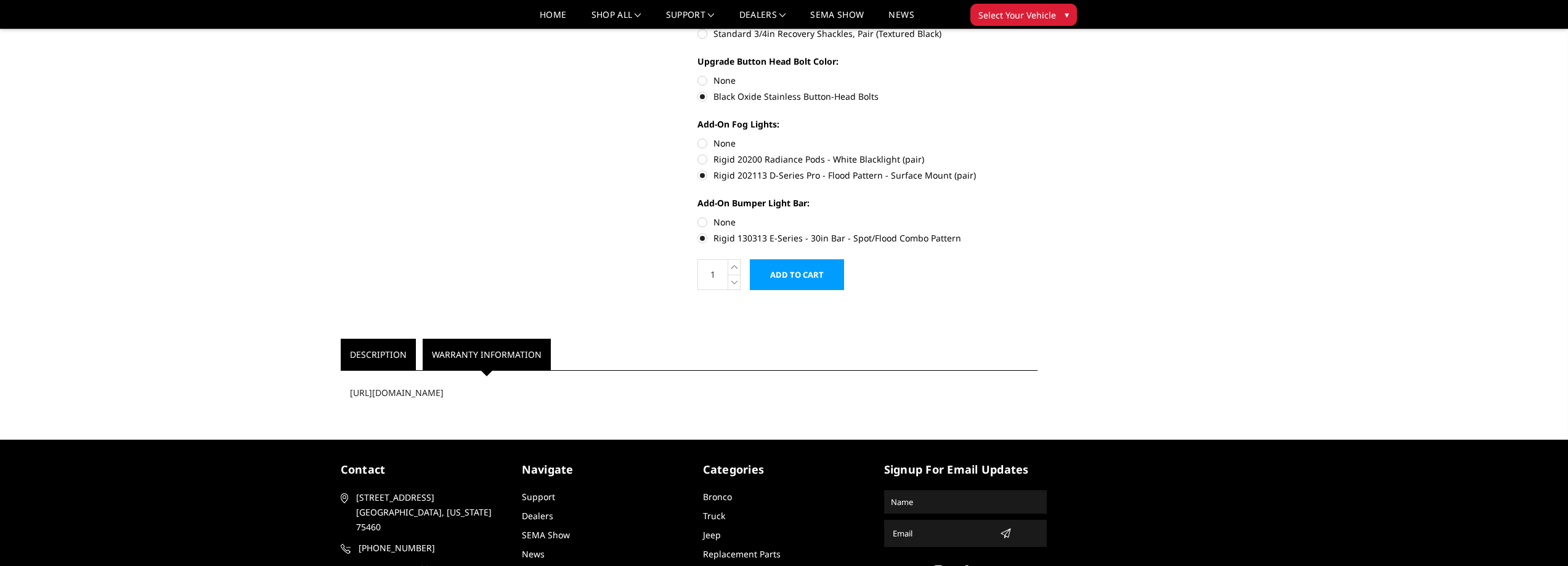
click at [361, 343] on link "Description" at bounding box center [378, 354] width 75 height 31
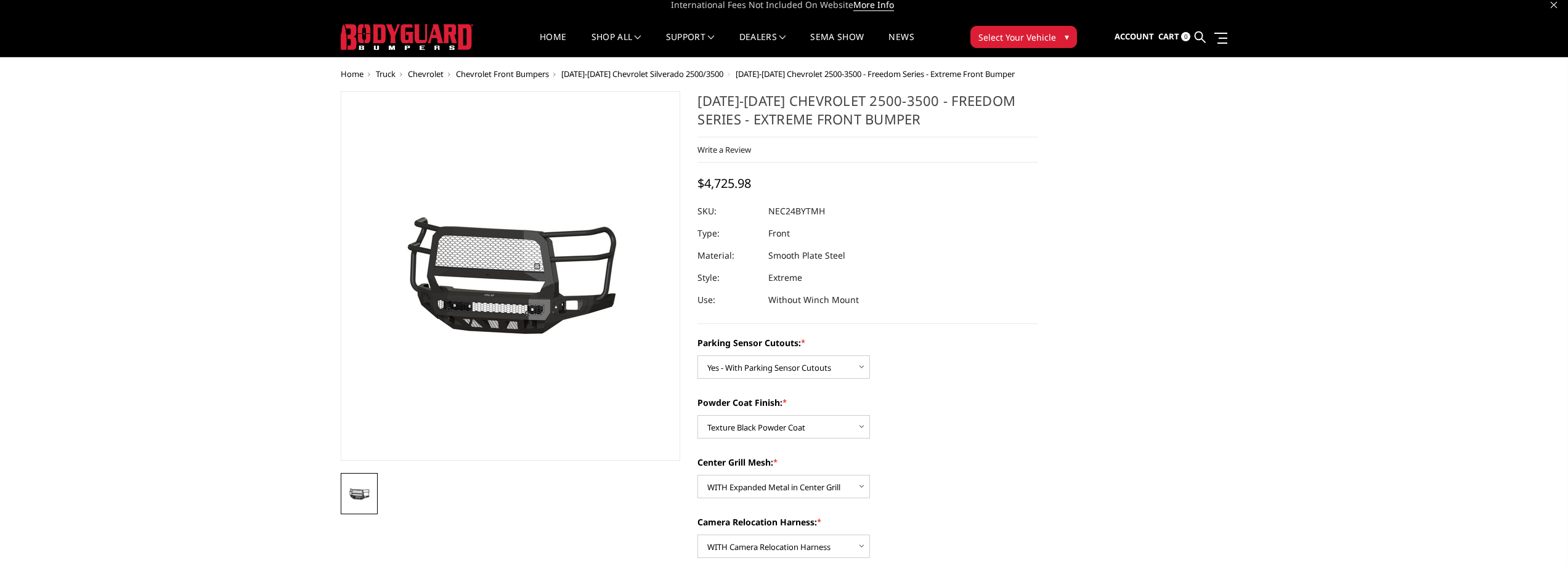
scroll to position [0, 0]
